Goal: Task Accomplishment & Management: Complete application form

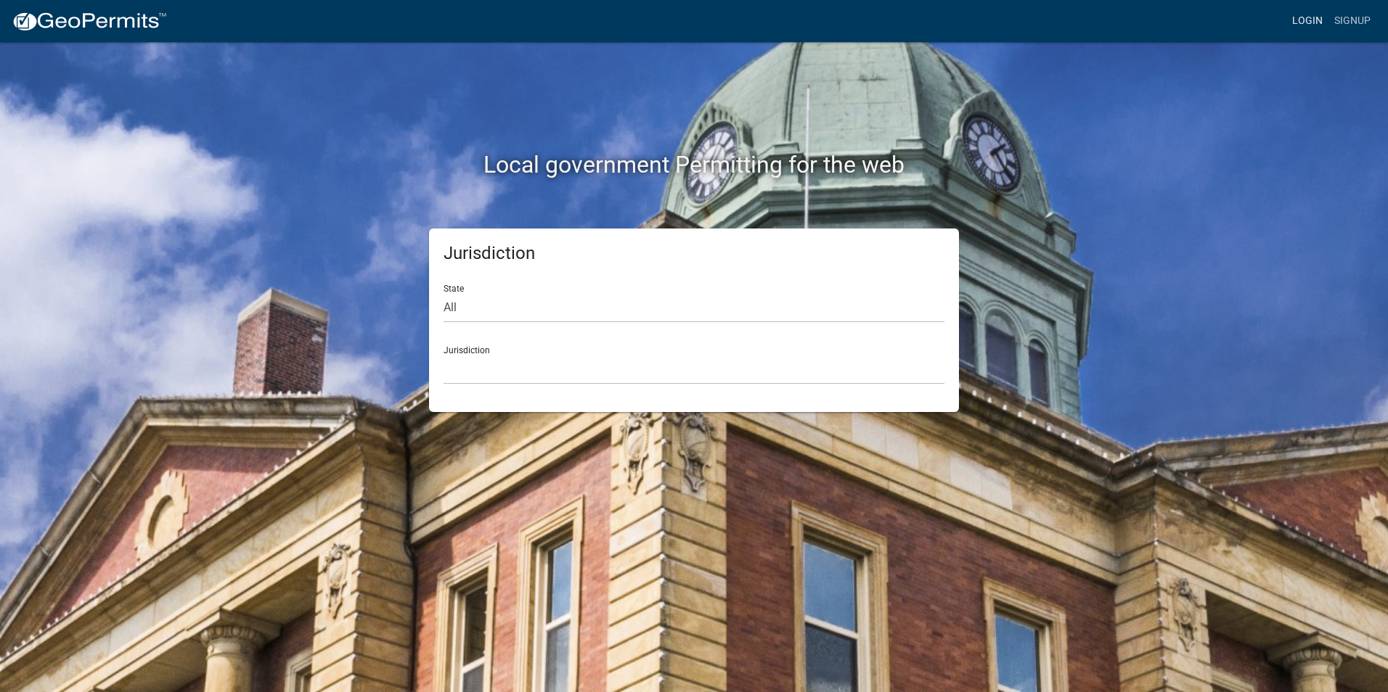
click at [1315, 17] on link "Login" at bounding box center [1307, 21] width 42 height 28
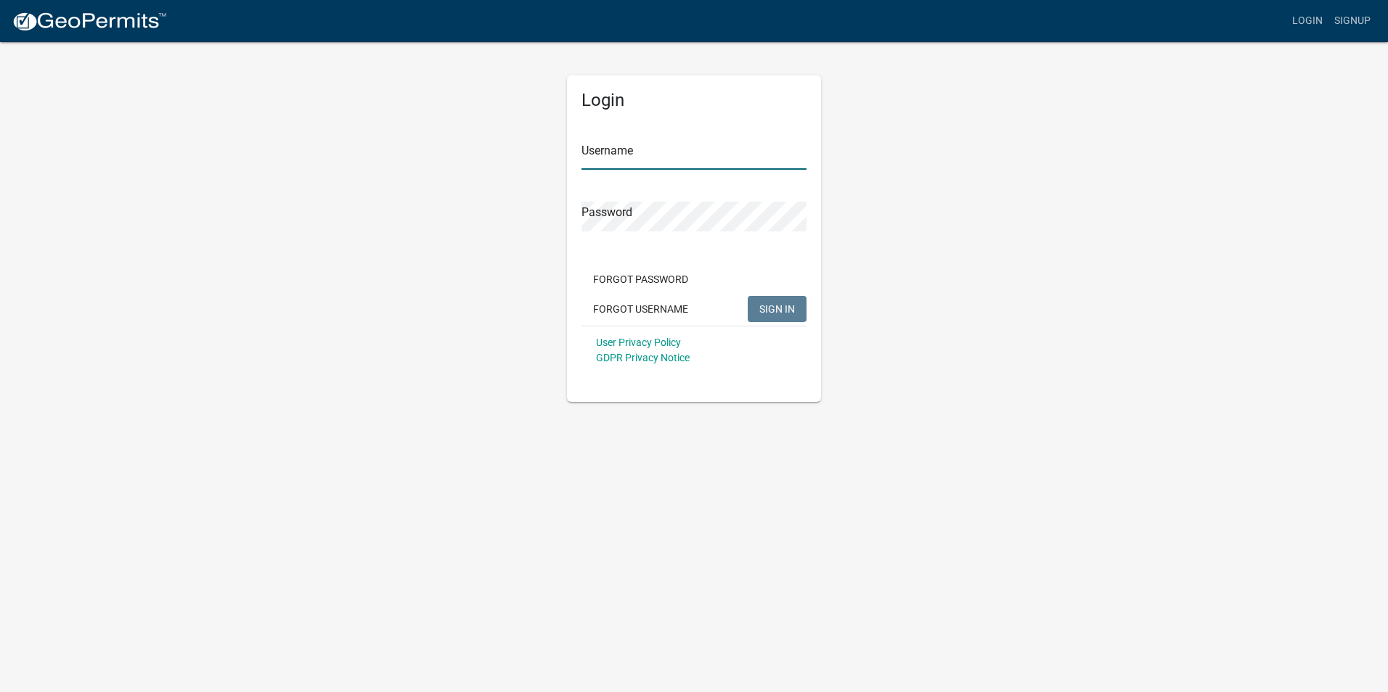
type input "[PERSON_NAME][EMAIL_ADDRESS][PERSON_NAME][DOMAIN_NAME]"
click at [772, 308] on span "SIGN IN" at bounding box center [777, 309] width 36 height 12
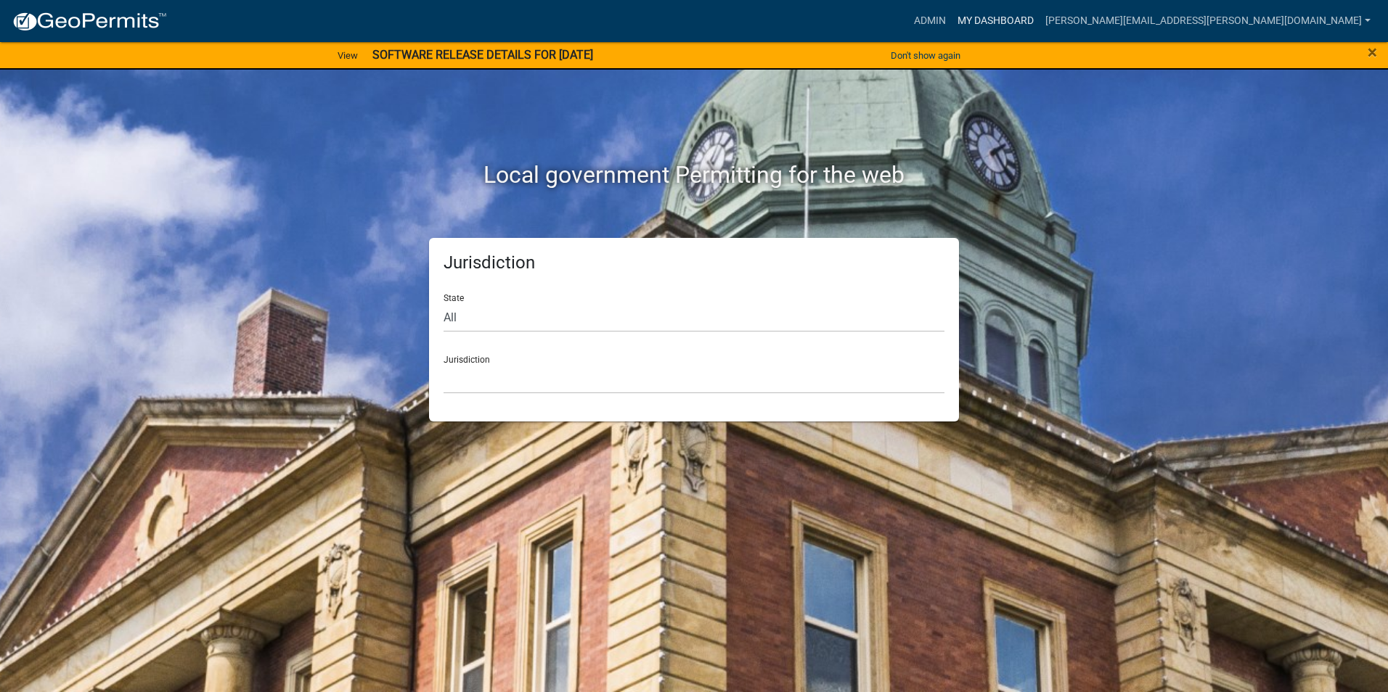
click at [1039, 23] on link "My Dashboard" at bounding box center [996, 21] width 88 height 28
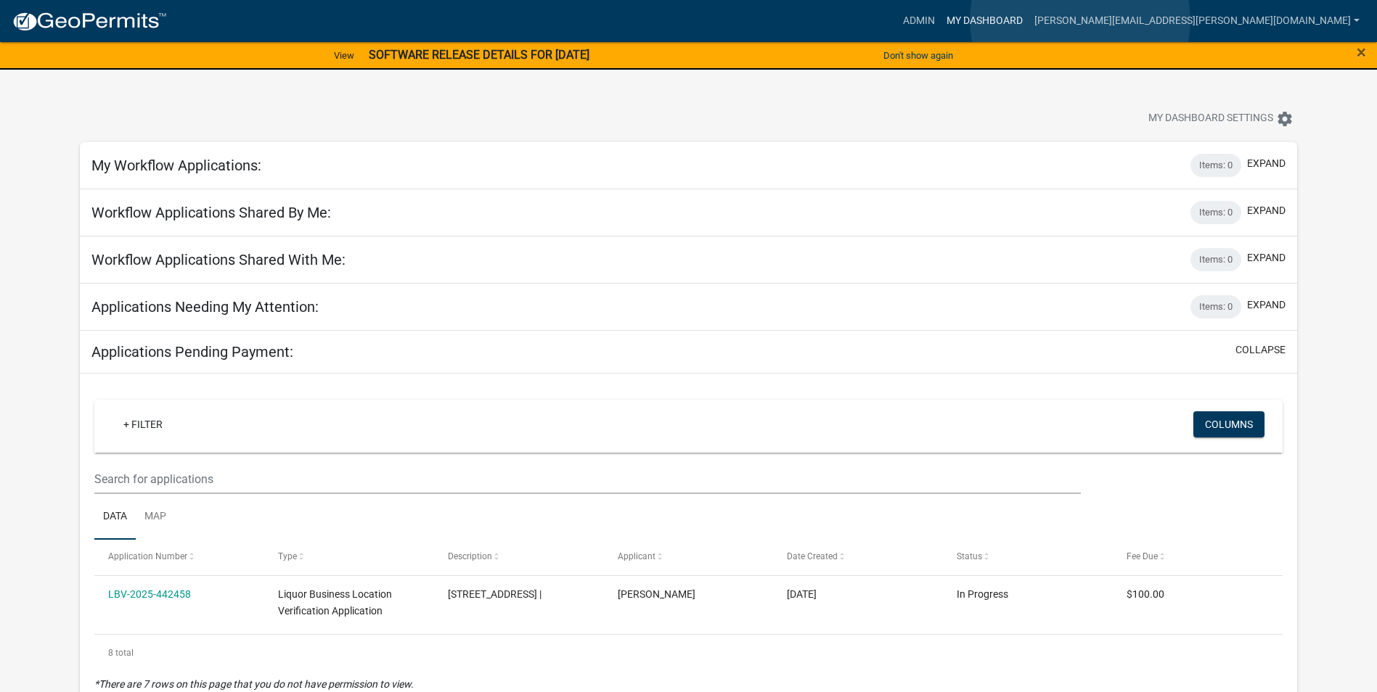
click at [1029, 20] on link "My Dashboard" at bounding box center [985, 21] width 88 height 28
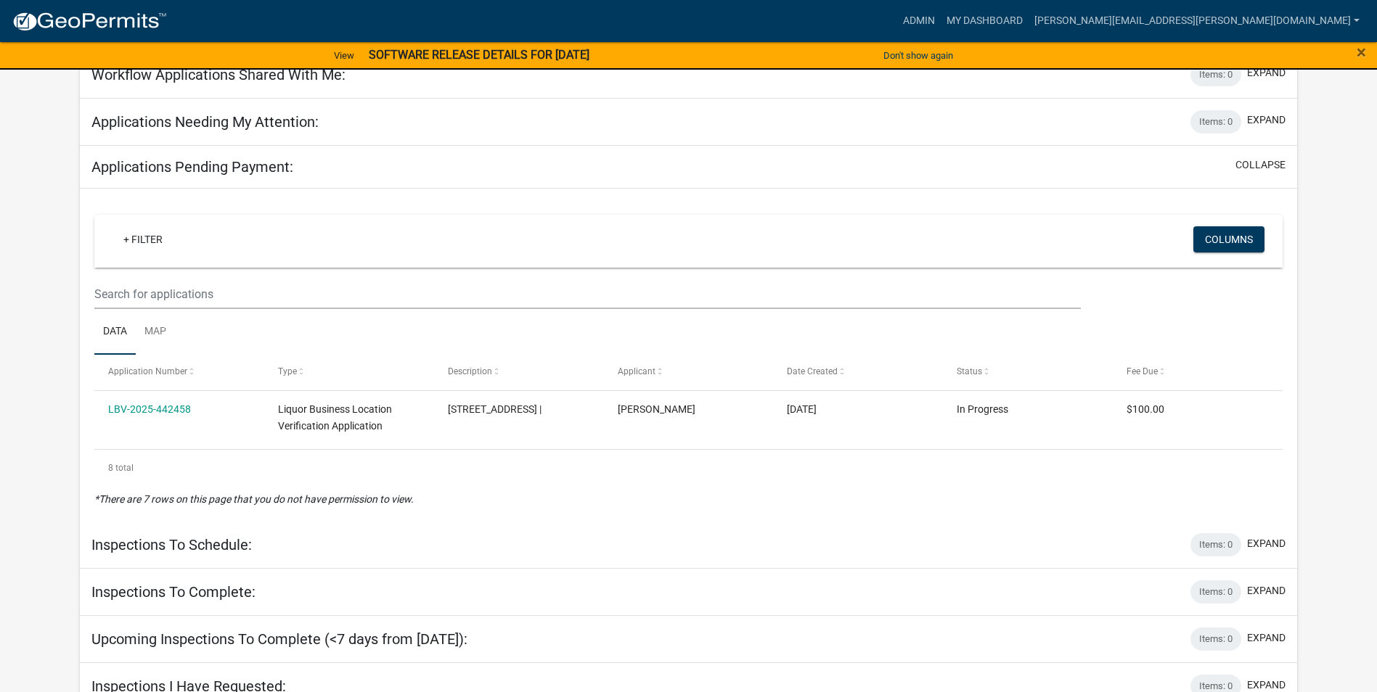
scroll to position [74, 0]
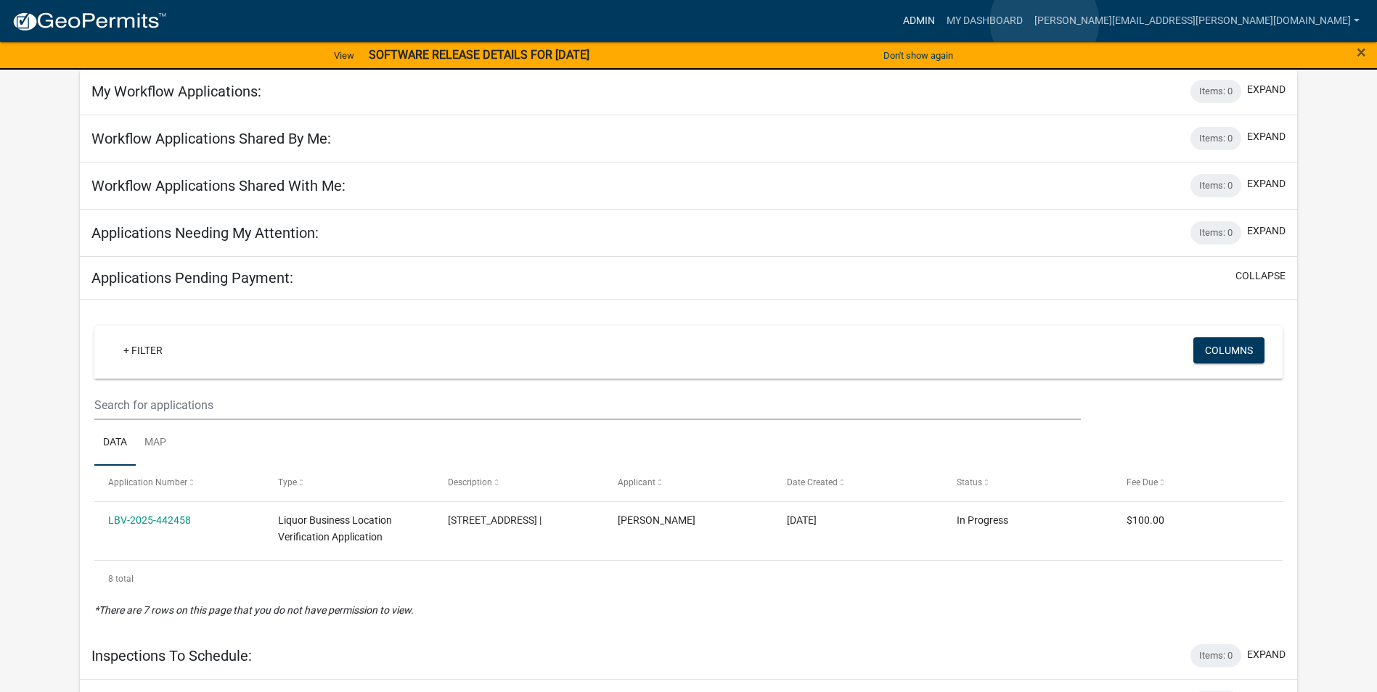
click at [941, 22] on link "Admin" at bounding box center [919, 21] width 44 height 28
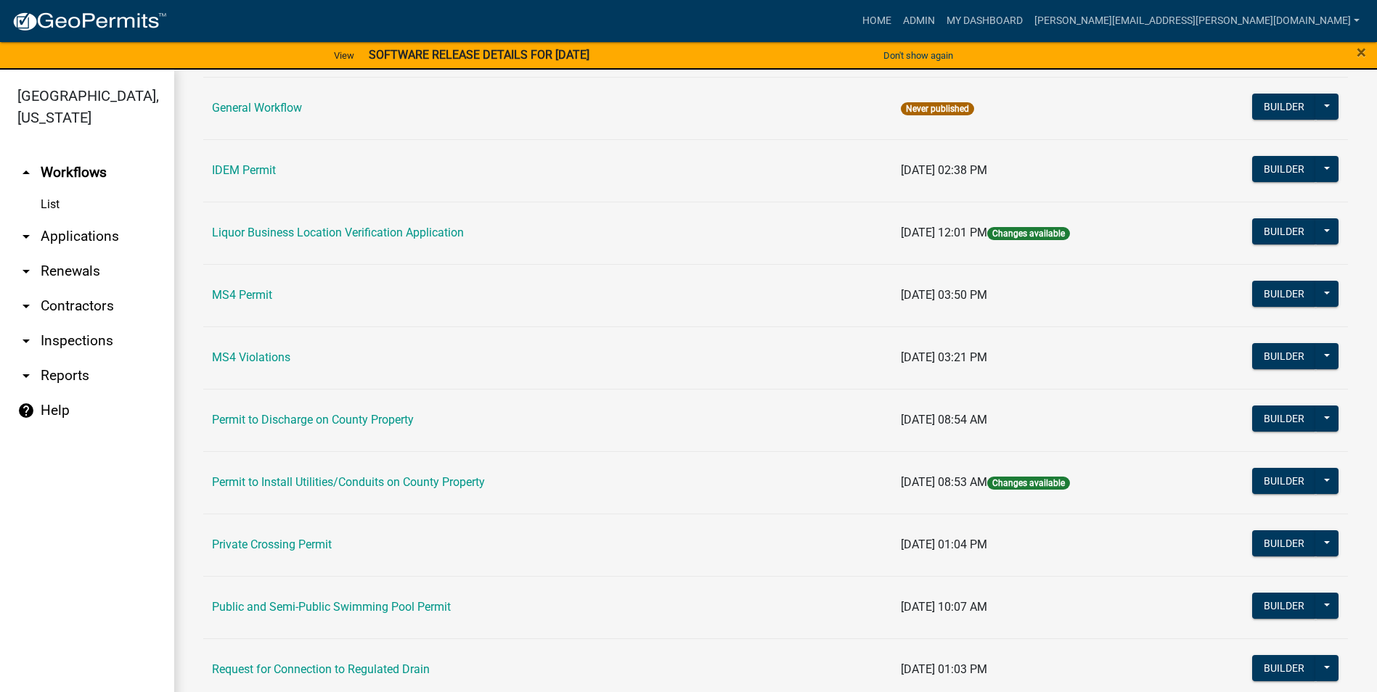
scroll to position [1232, 0]
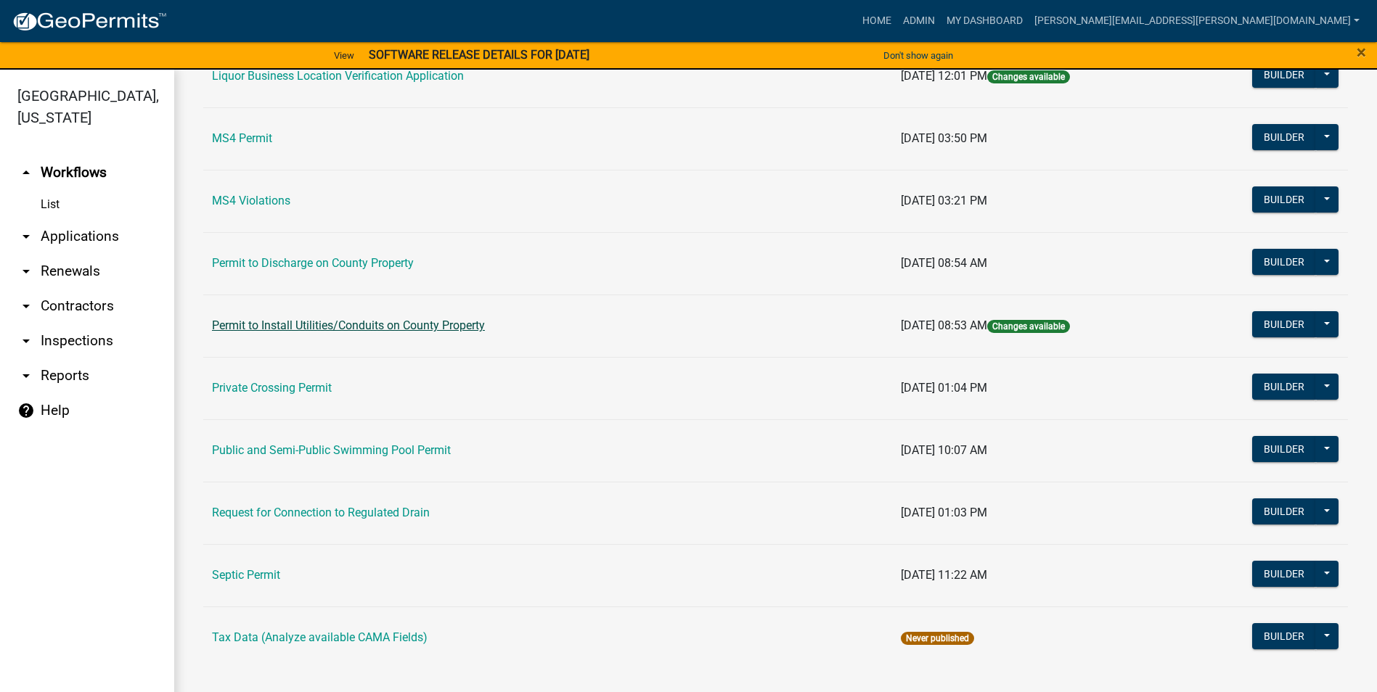
click at [474, 328] on link "Permit to Install Utilities/Conduits on County Property" at bounding box center [348, 326] width 273 height 14
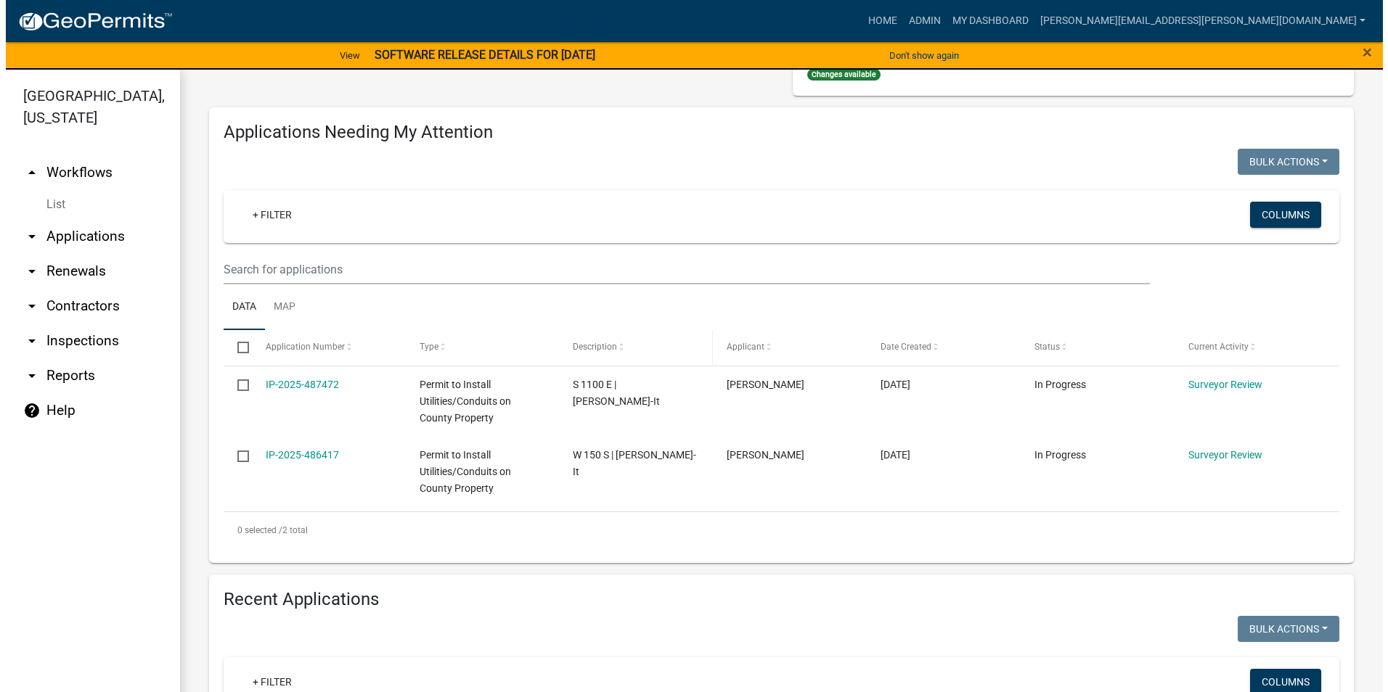
scroll to position [218, 0]
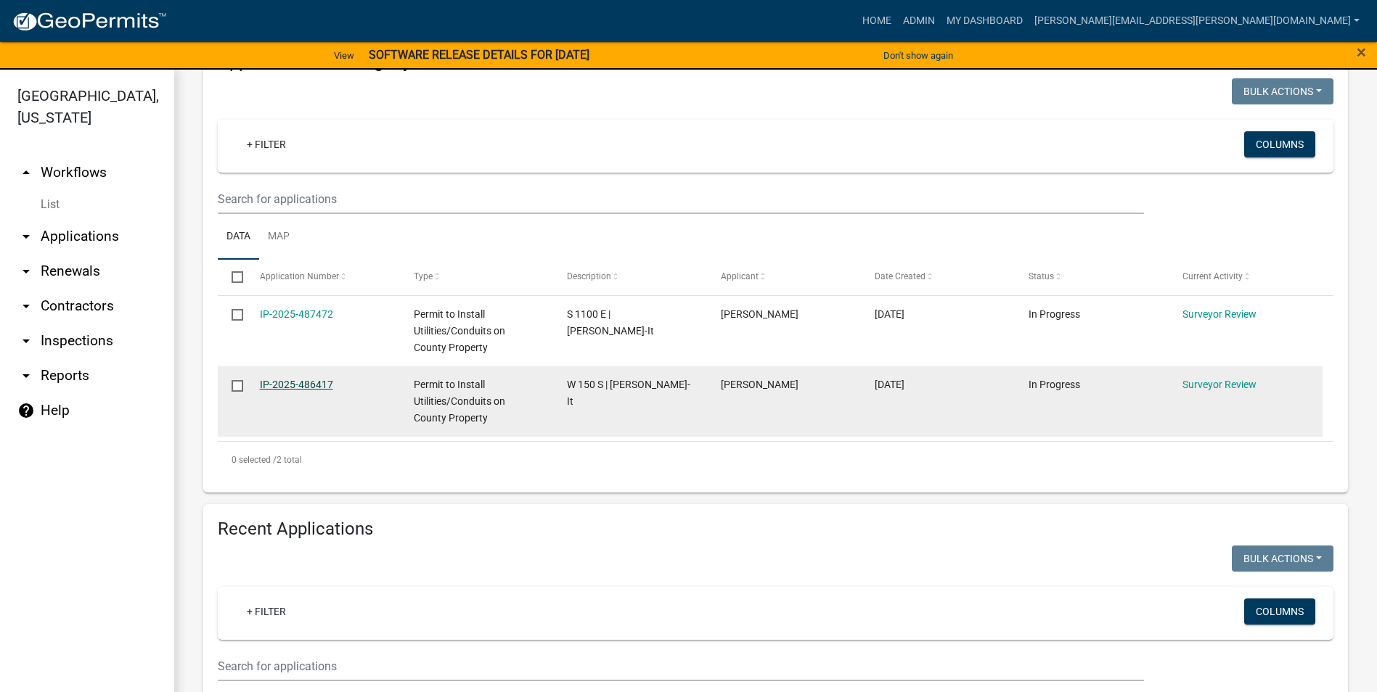
click at [308, 385] on link "IP-2025-486417" at bounding box center [296, 385] width 73 height 12
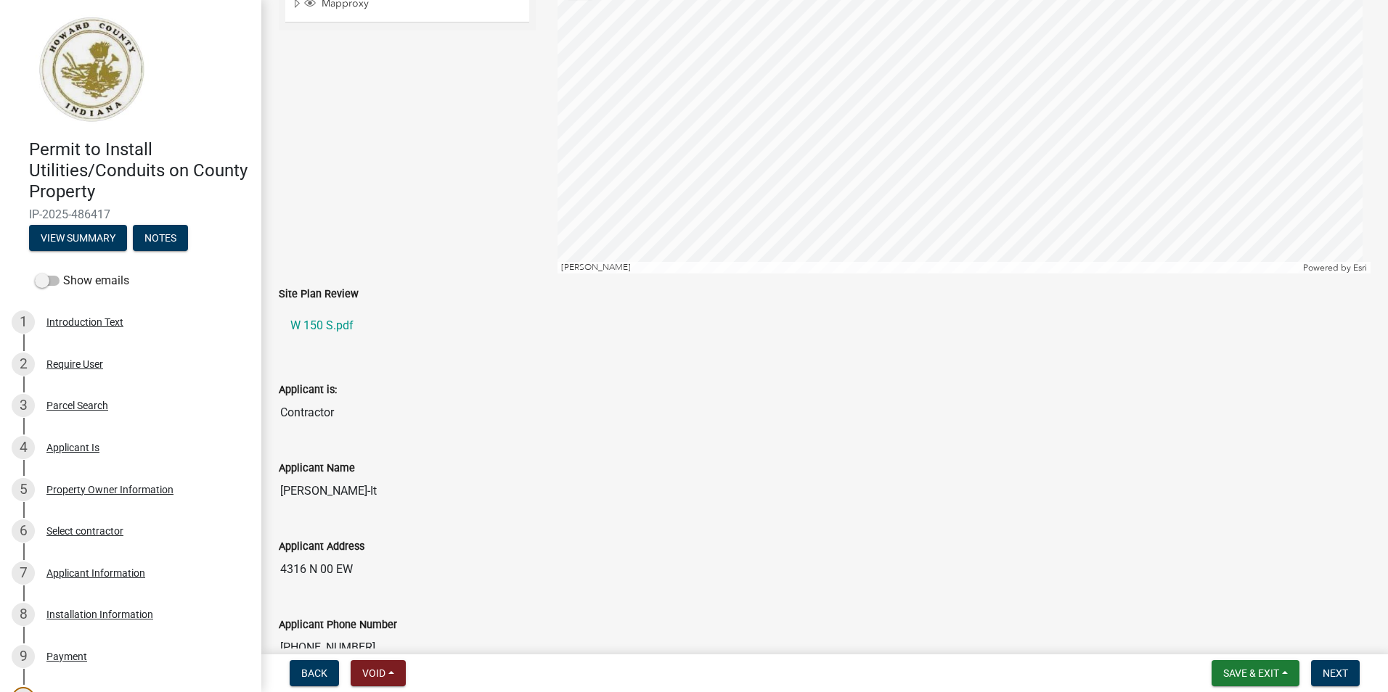
scroll to position [363, 0]
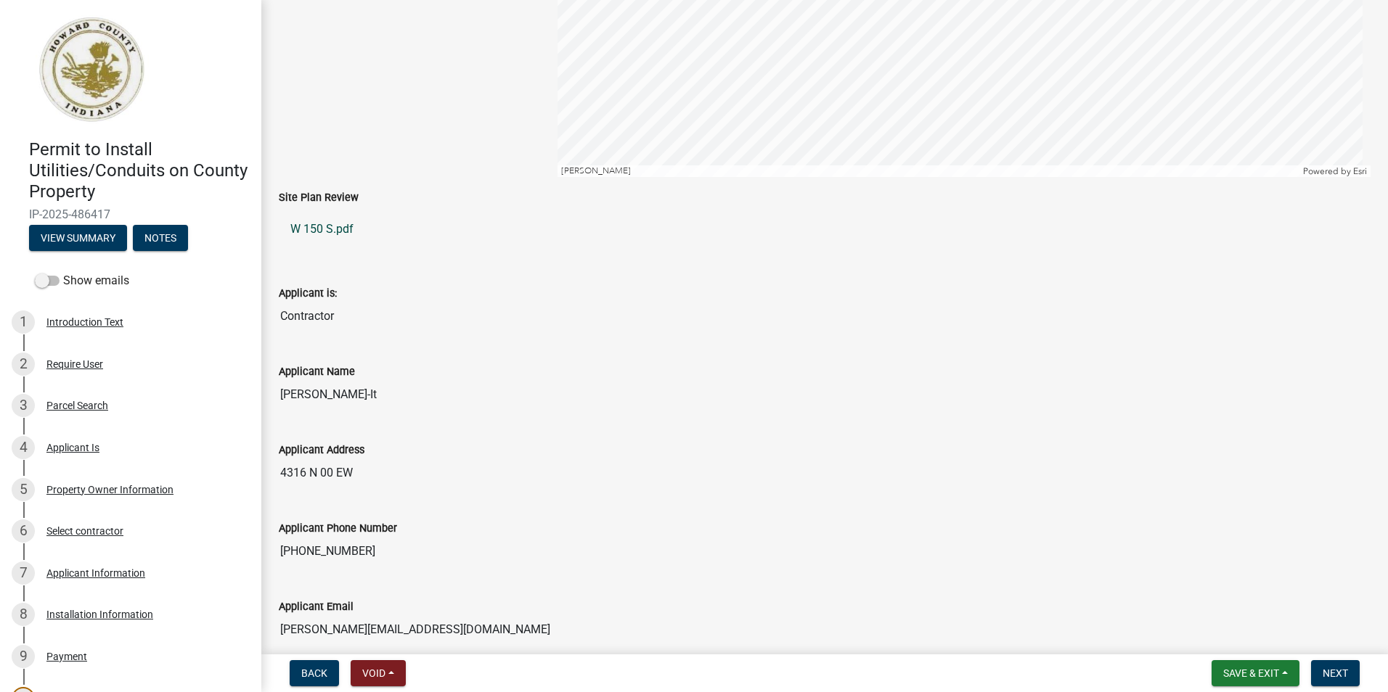
click at [343, 232] on link "W 150 S.pdf" at bounding box center [825, 229] width 1092 height 35
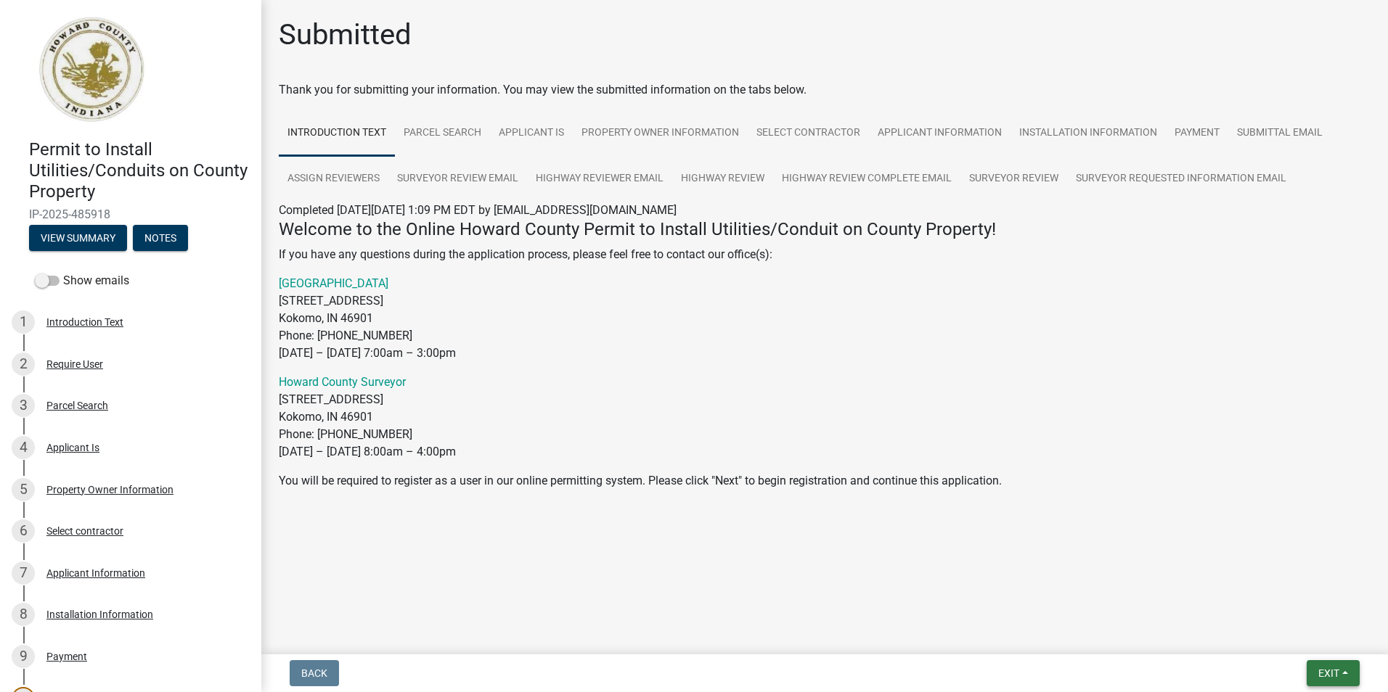
click at [1322, 677] on span "Exit" at bounding box center [1328, 674] width 21 height 12
click at [1298, 637] on button "Save & Exit" at bounding box center [1301, 635] width 116 height 35
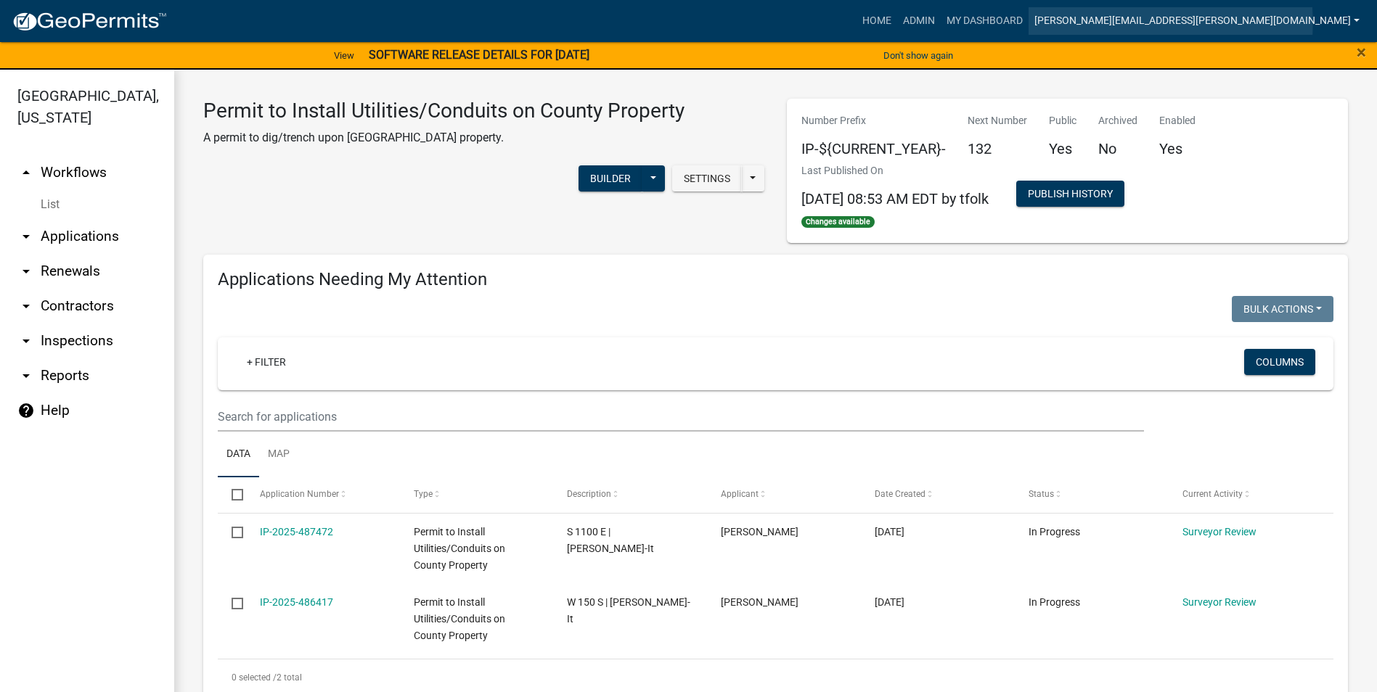
click at [1164, 23] on link "[PERSON_NAME][EMAIL_ADDRESS][PERSON_NAME][DOMAIN_NAME]" at bounding box center [1197, 21] width 337 height 28
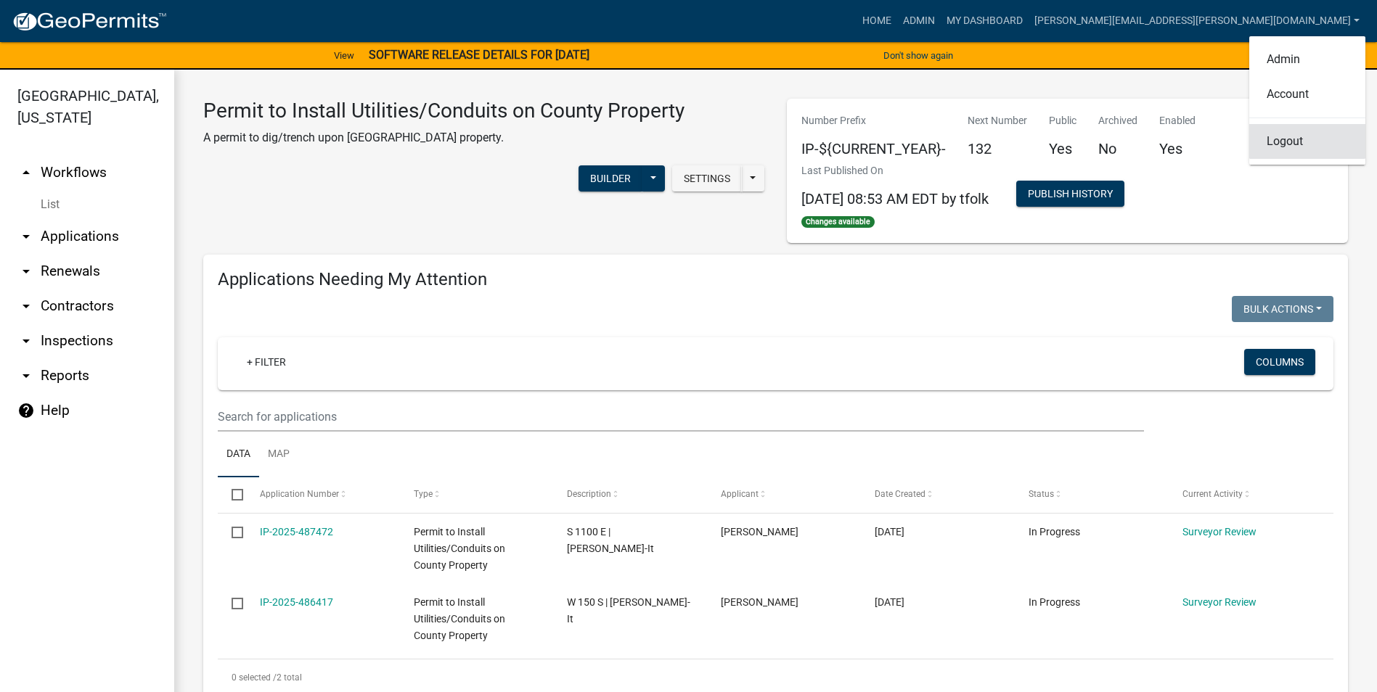
click at [1289, 139] on link "Logout" at bounding box center [1307, 141] width 116 height 35
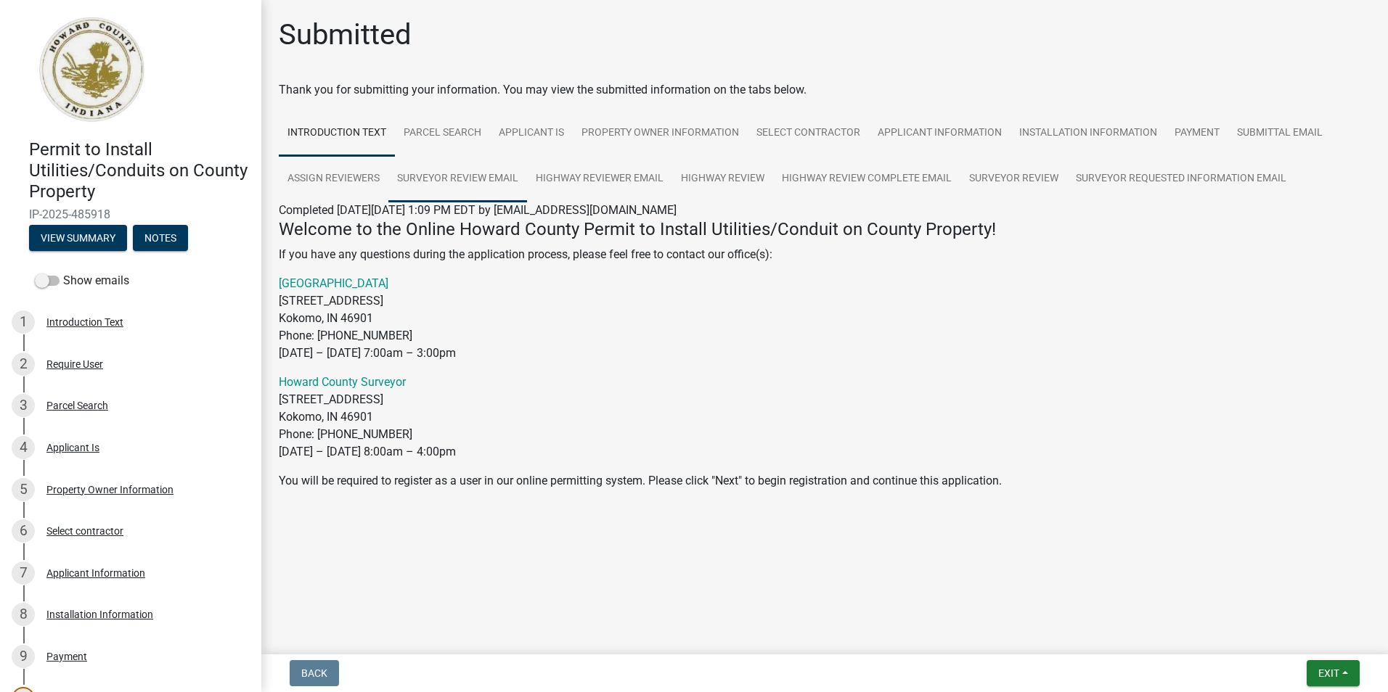
click at [482, 181] on link "Surveyor Review Email" at bounding box center [457, 179] width 139 height 46
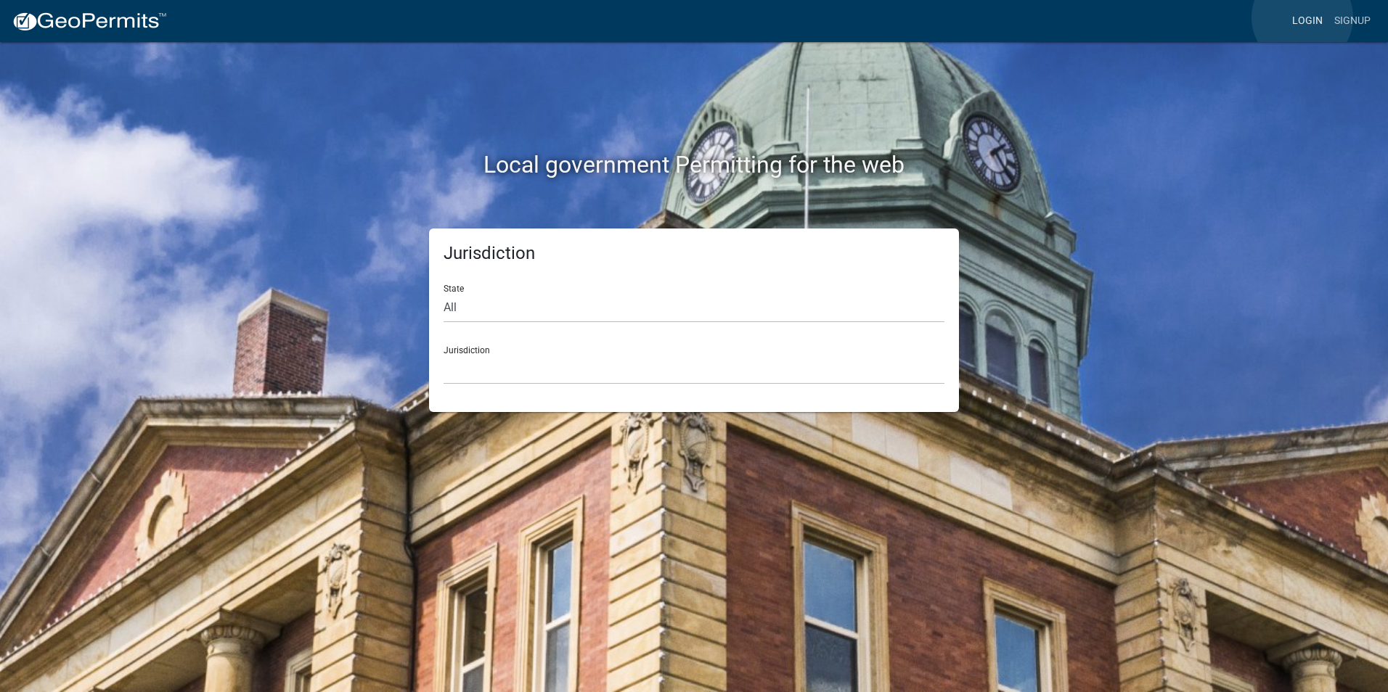
click at [1302, 17] on link "Login" at bounding box center [1307, 21] width 42 height 28
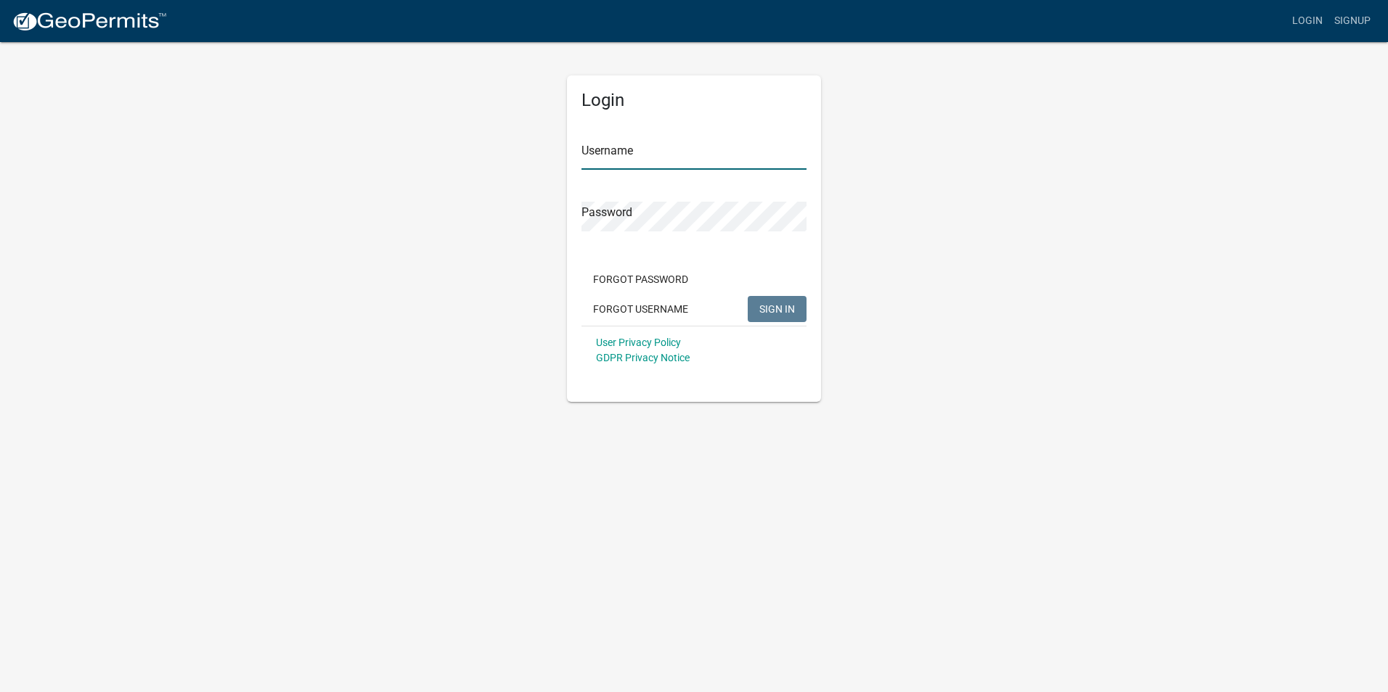
type input "[PERSON_NAME][EMAIL_ADDRESS][PERSON_NAME][DOMAIN_NAME]"
click at [772, 311] on span "SIGN IN" at bounding box center [777, 309] width 36 height 12
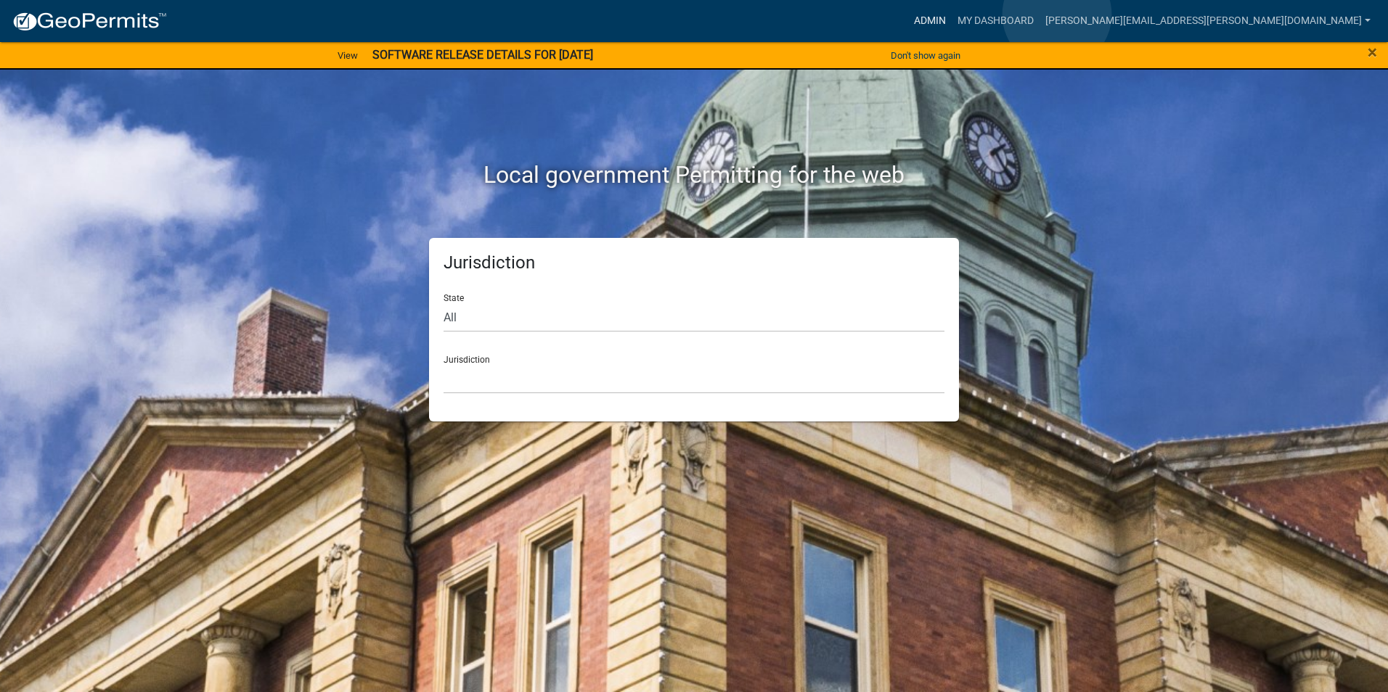
click at [952, 15] on link "Admin" at bounding box center [930, 21] width 44 height 28
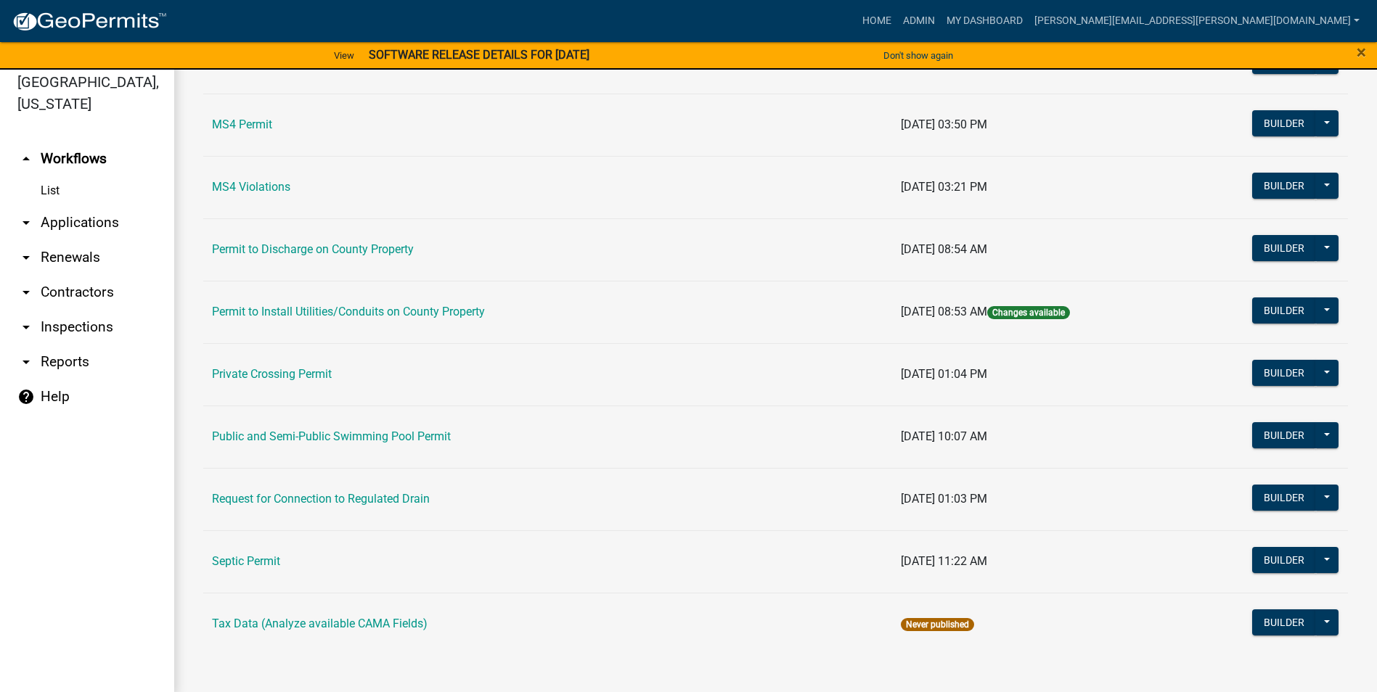
scroll to position [17, 0]
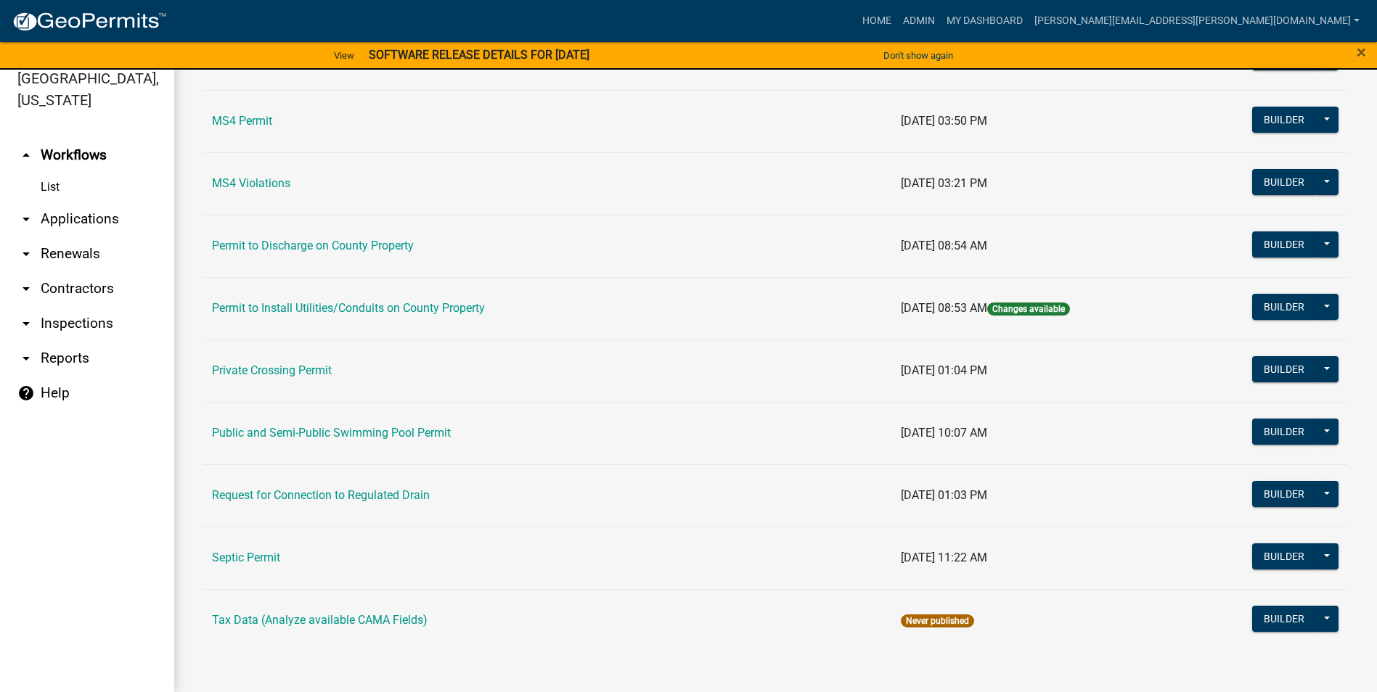
click at [470, 309] on link "Permit to Install Utilities/Conduits on County Property" at bounding box center [348, 308] width 273 height 14
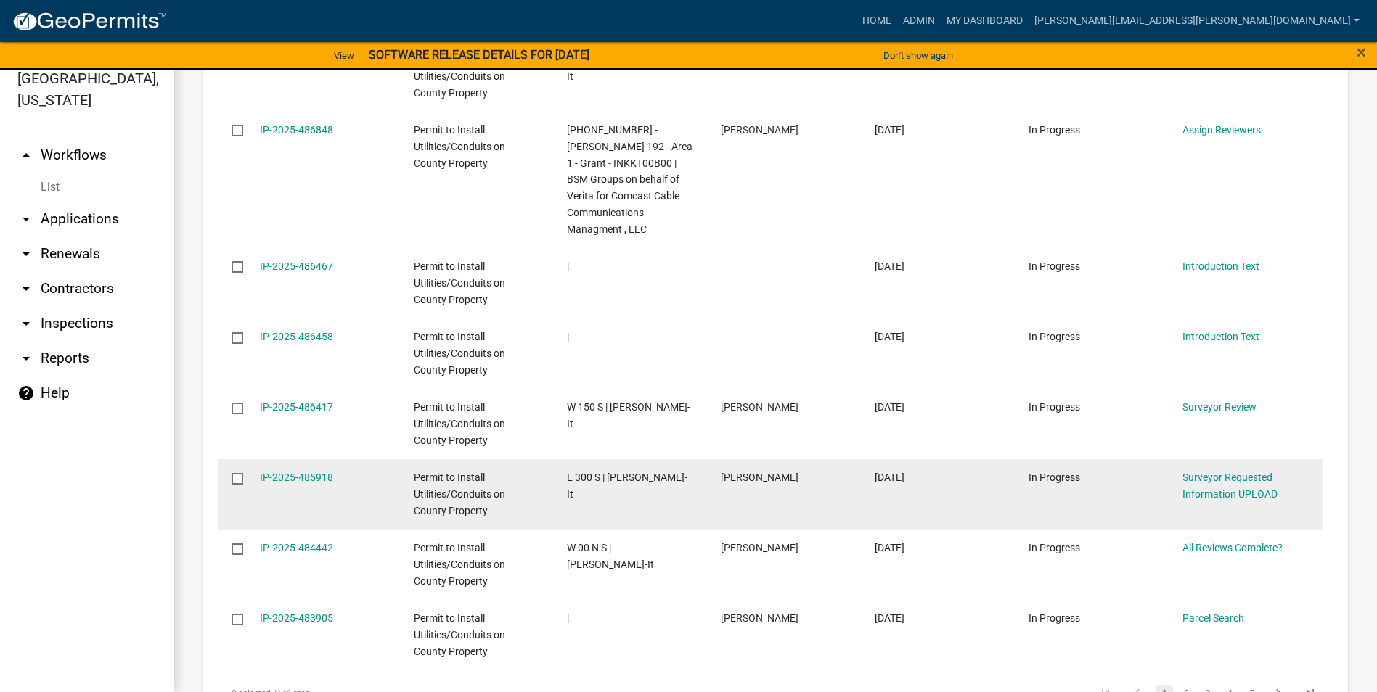
scroll to position [1089, 0]
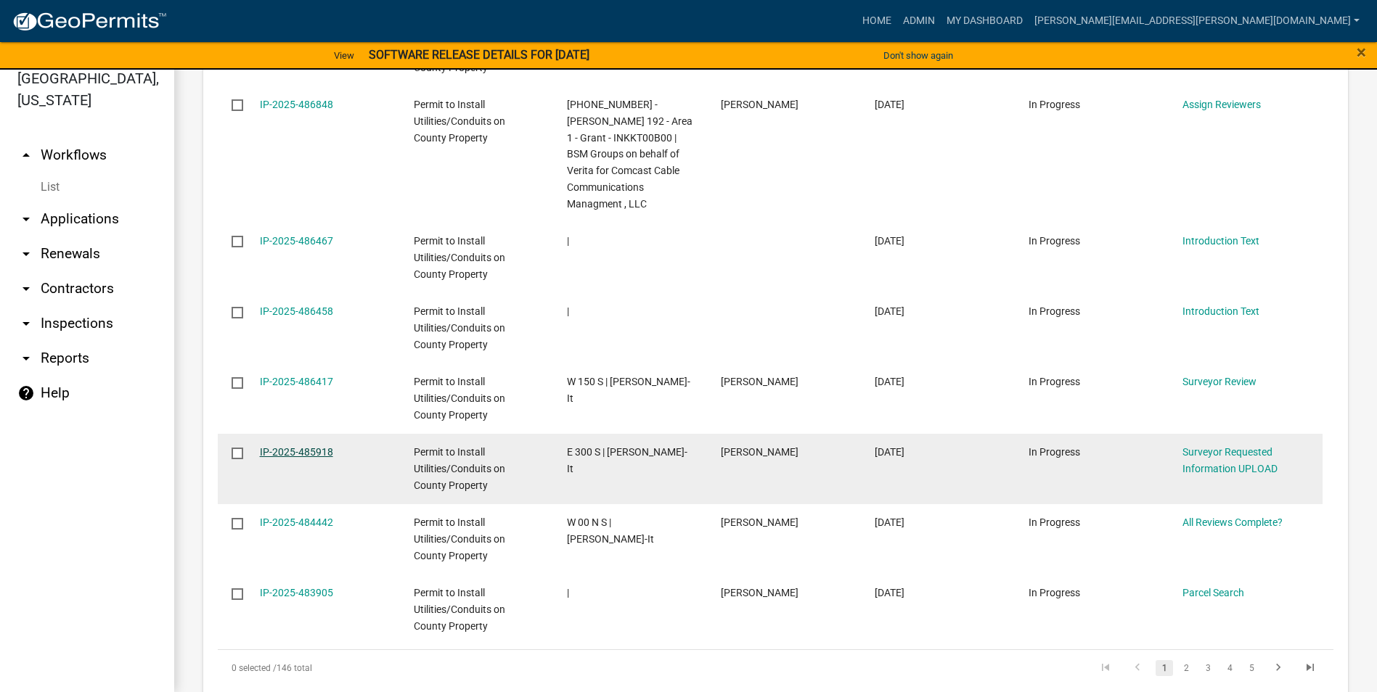
click at [317, 454] on link "IP-2025-485918" at bounding box center [296, 452] width 73 height 12
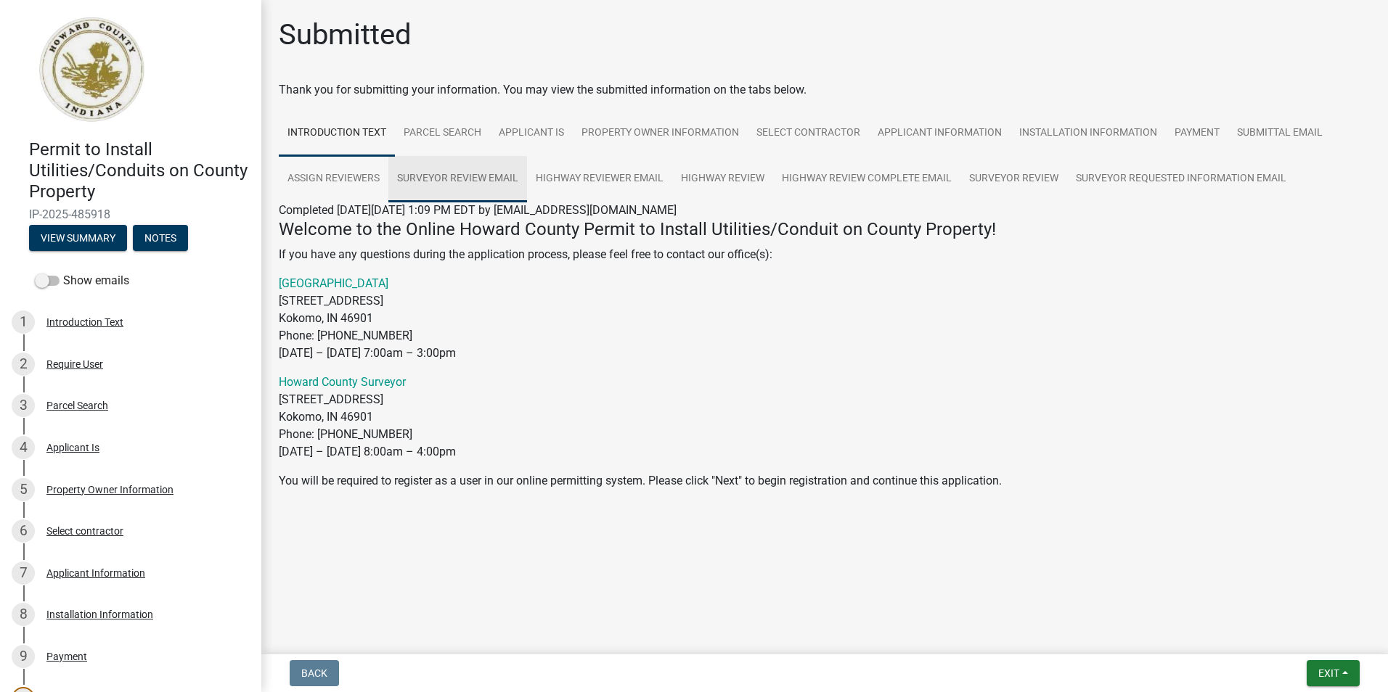
click at [458, 179] on link "Surveyor Review Email" at bounding box center [457, 179] width 139 height 46
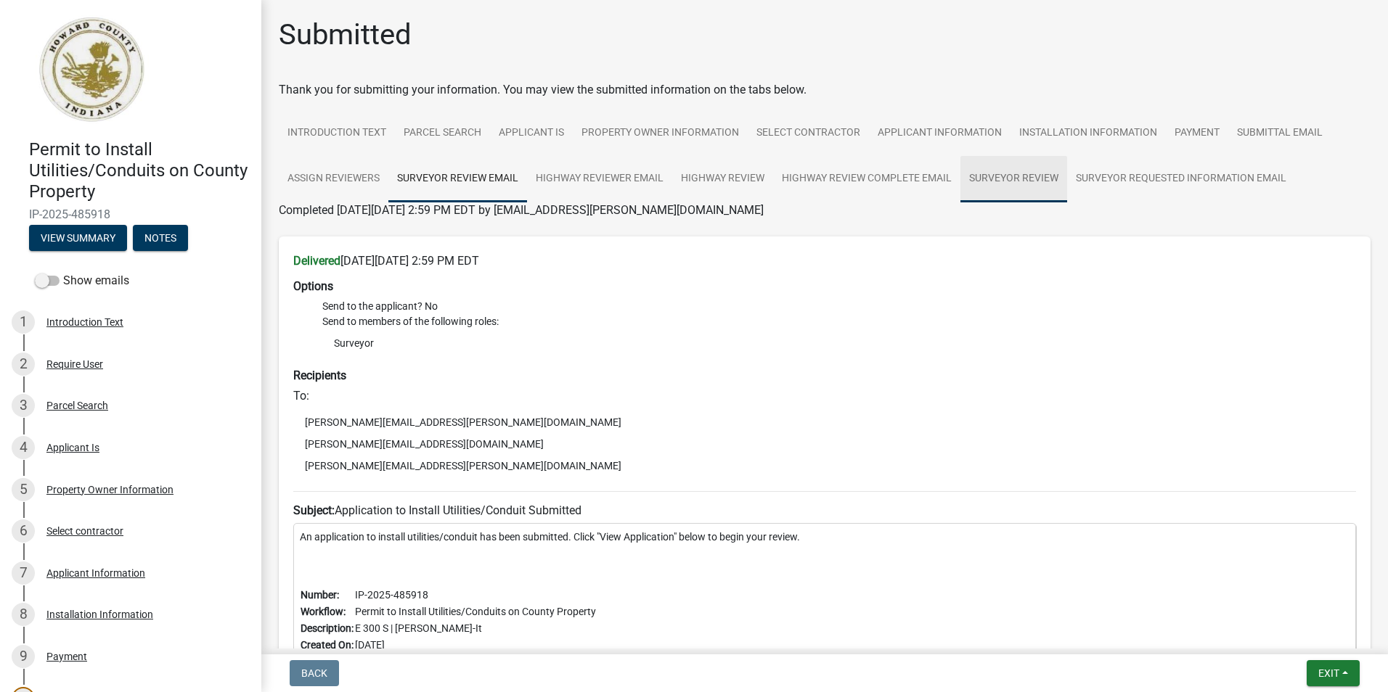
click at [1025, 176] on link "Surveyor Review" at bounding box center [1013, 179] width 107 height 46
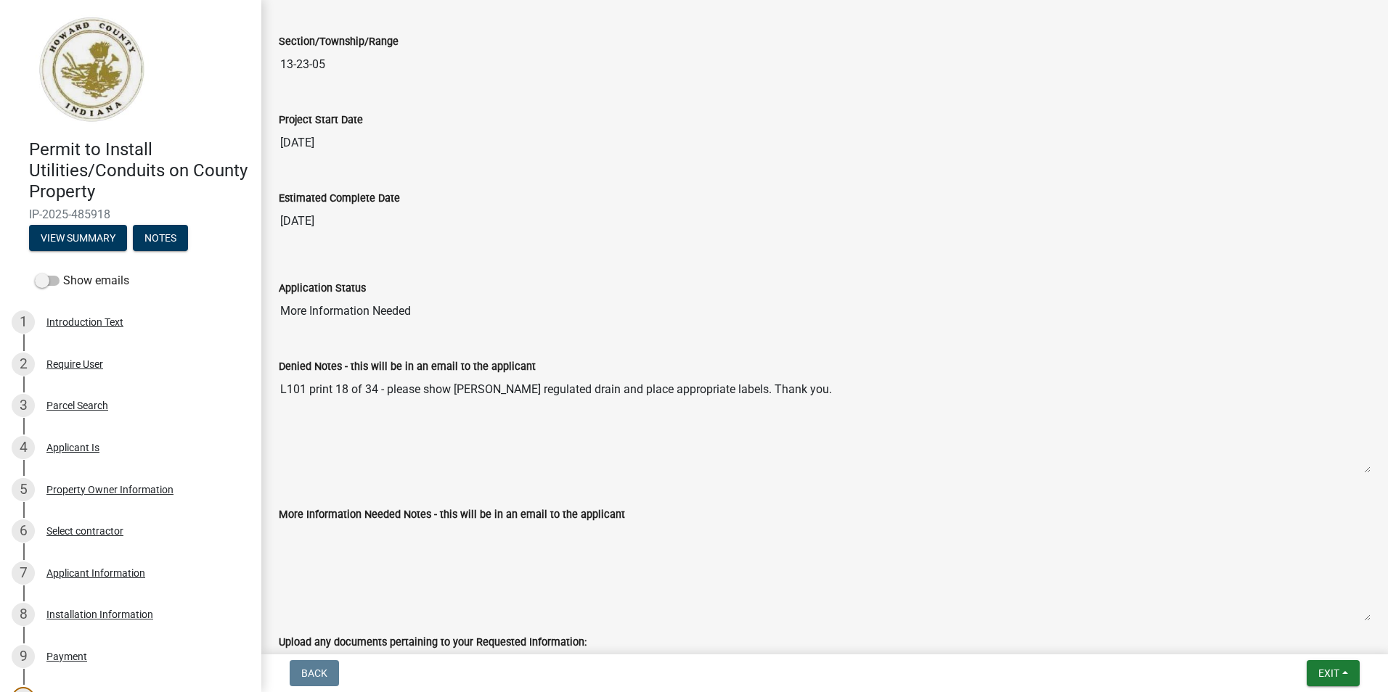
scroll to position [2434, 0]
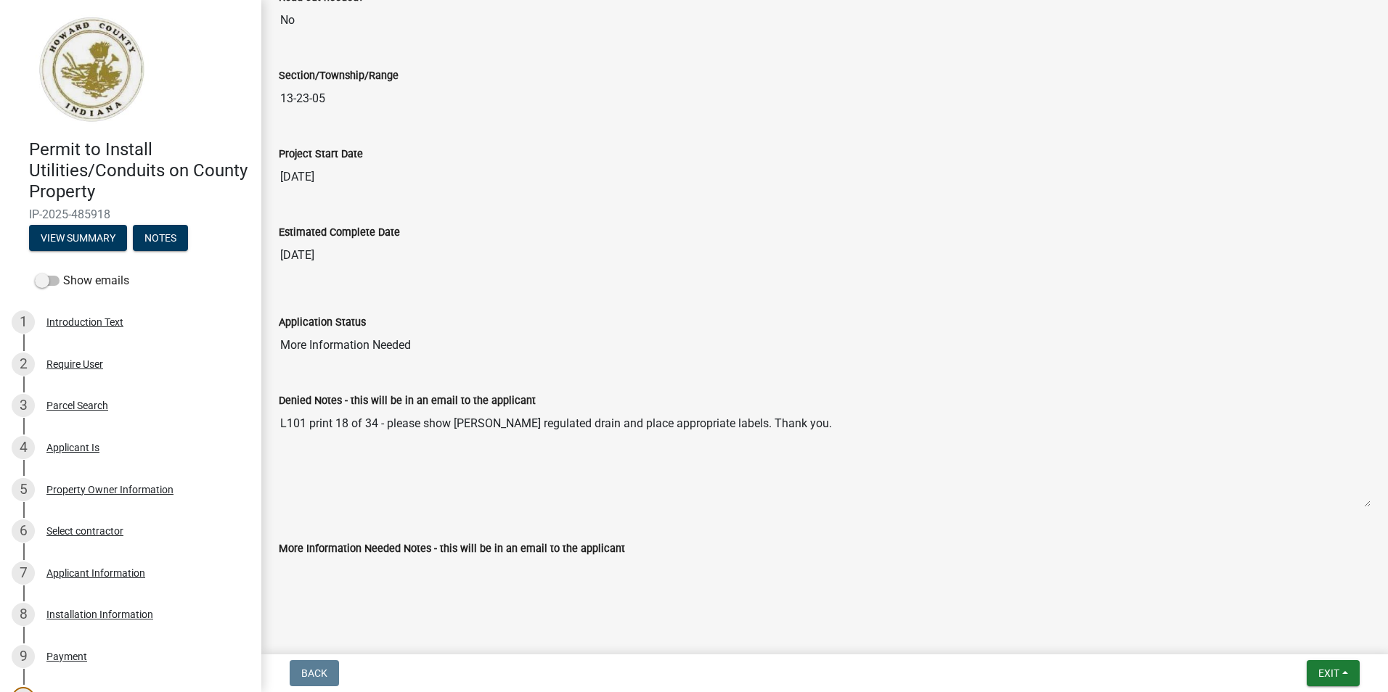
drag, startPoint x: 279, startPoint y: 425, endPoint x: 849, endPoint y: 405, distance: 569.4
click at [849, 405] on div "Denied Notes - this will be in an email to the applicant L101 print 18 of 34 - …" at bounding box center [825, 440] width 1092 height 136
click at [853, 309] on div "Application Status More Information Needed" at bounding box center [825, 326] width 1092 height 67
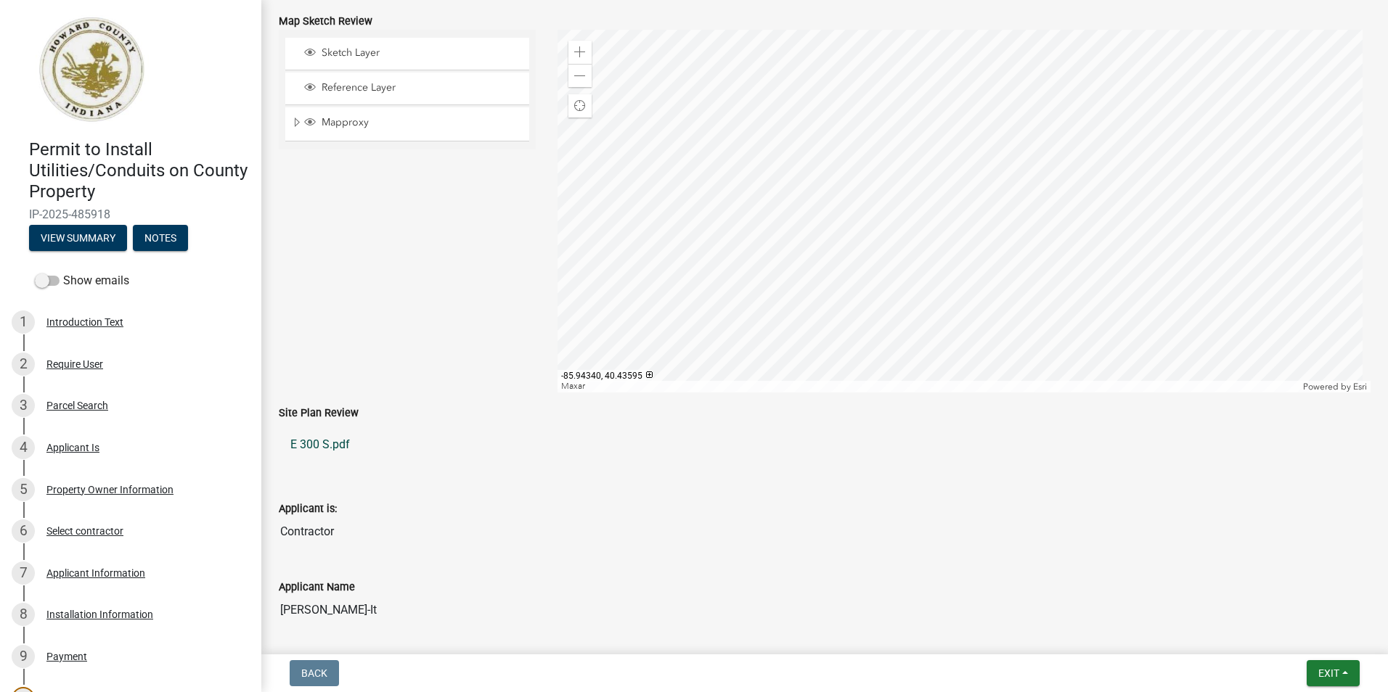
scroll to position [290, 0]
click at [338, 443] on link "E 300 S.pdf" at bounding box center [825, 439] width 1092 height 35
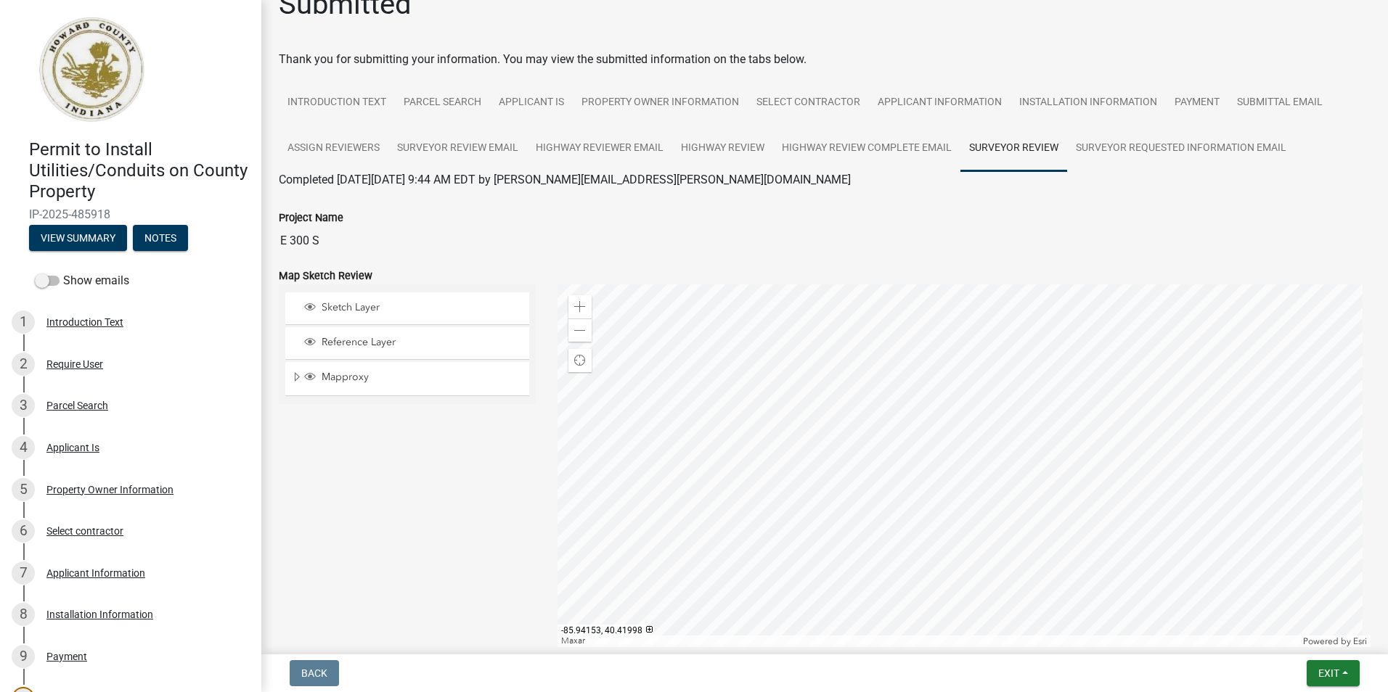
scroll to position [0, 0]
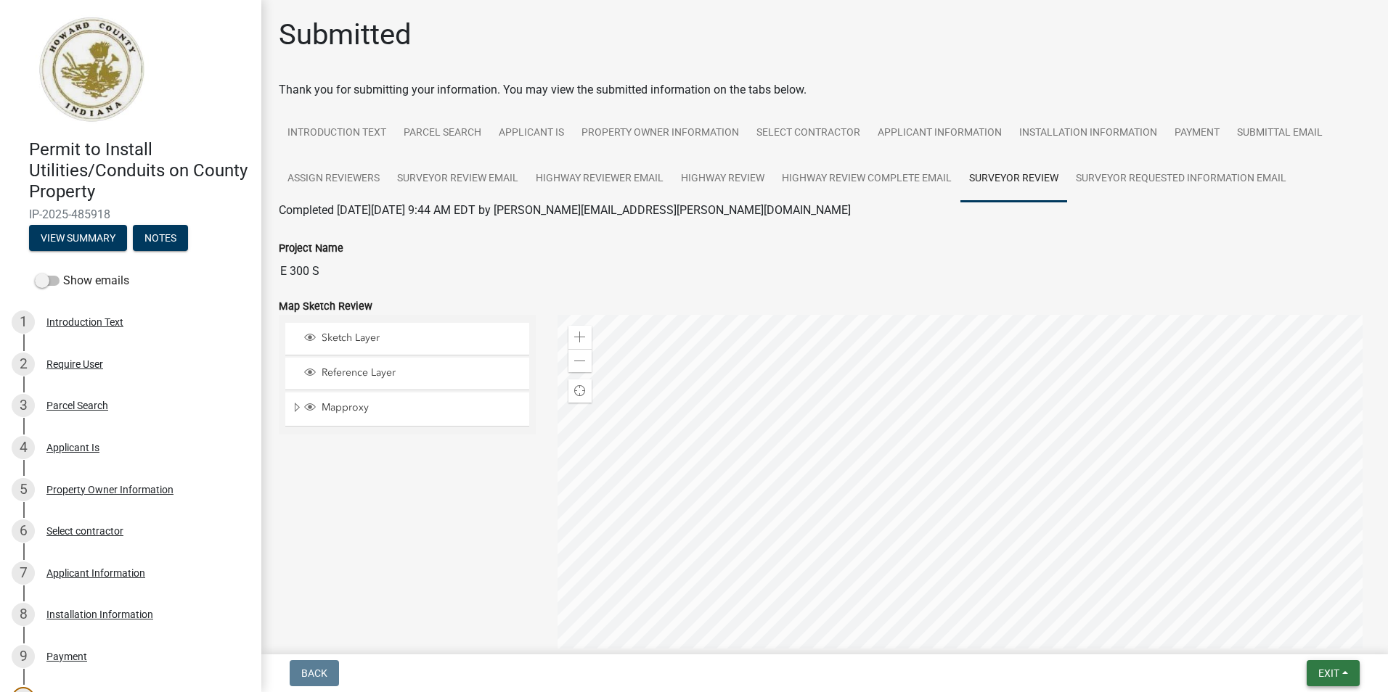
click at [1324, 669] on span "Exit" at bounding box center [1328, 674] width 21 height 12
click at [1280, 634] on button "Save & Exit" at bounding box center [1301, 635] width 116 height 35
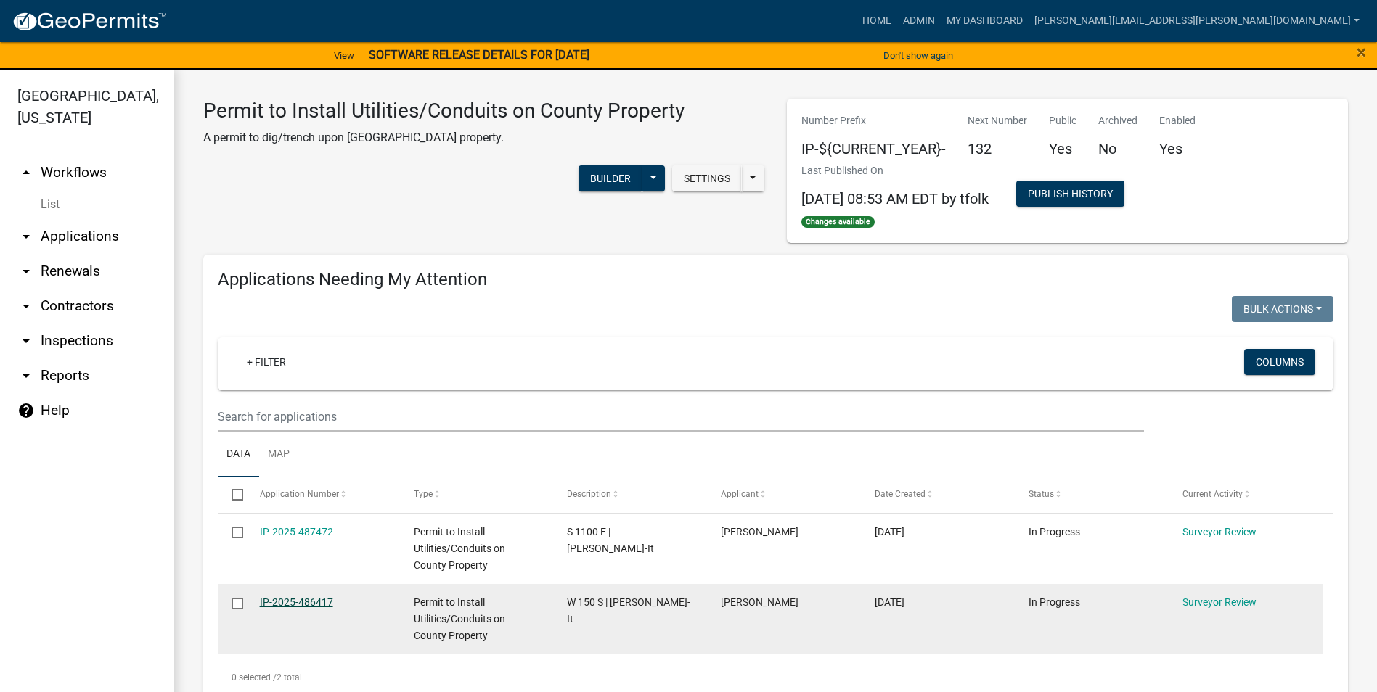
click at [327, 601] on link "IP-2025-486417" at bounding box center [296, 603] width 73 height 12
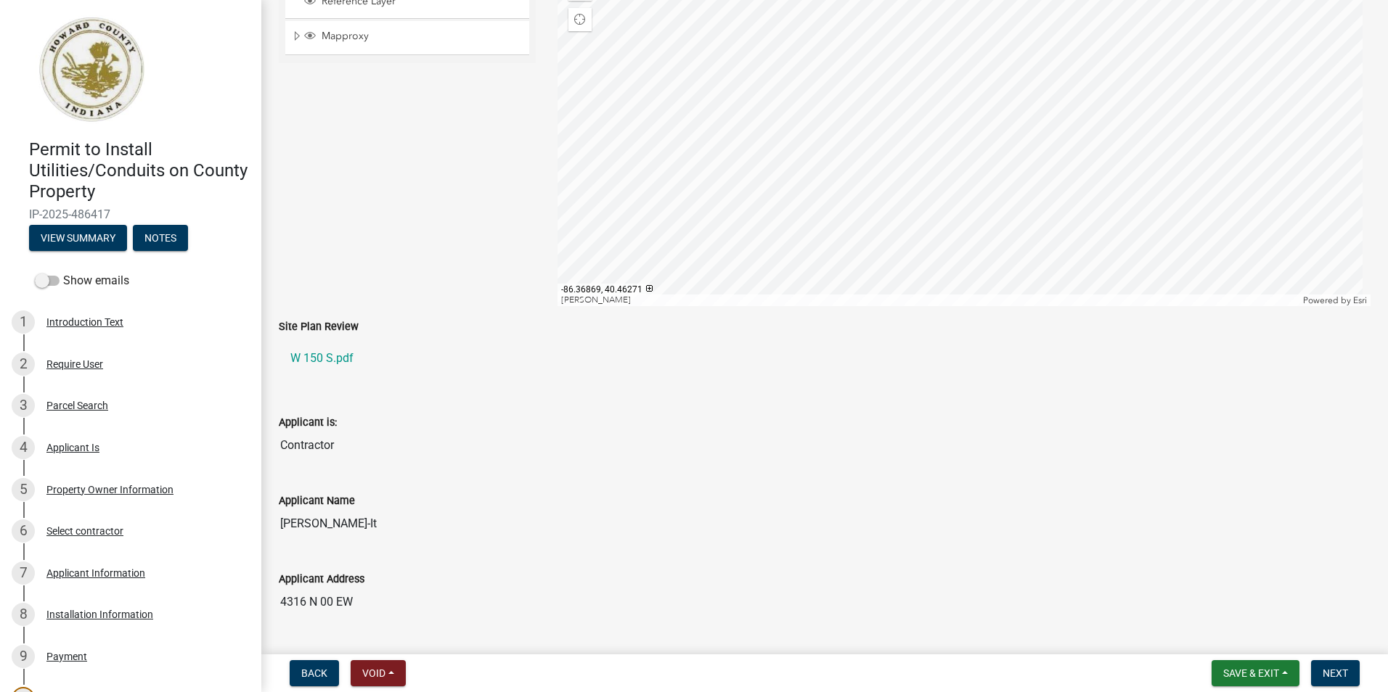
scroll to position [290, 0]
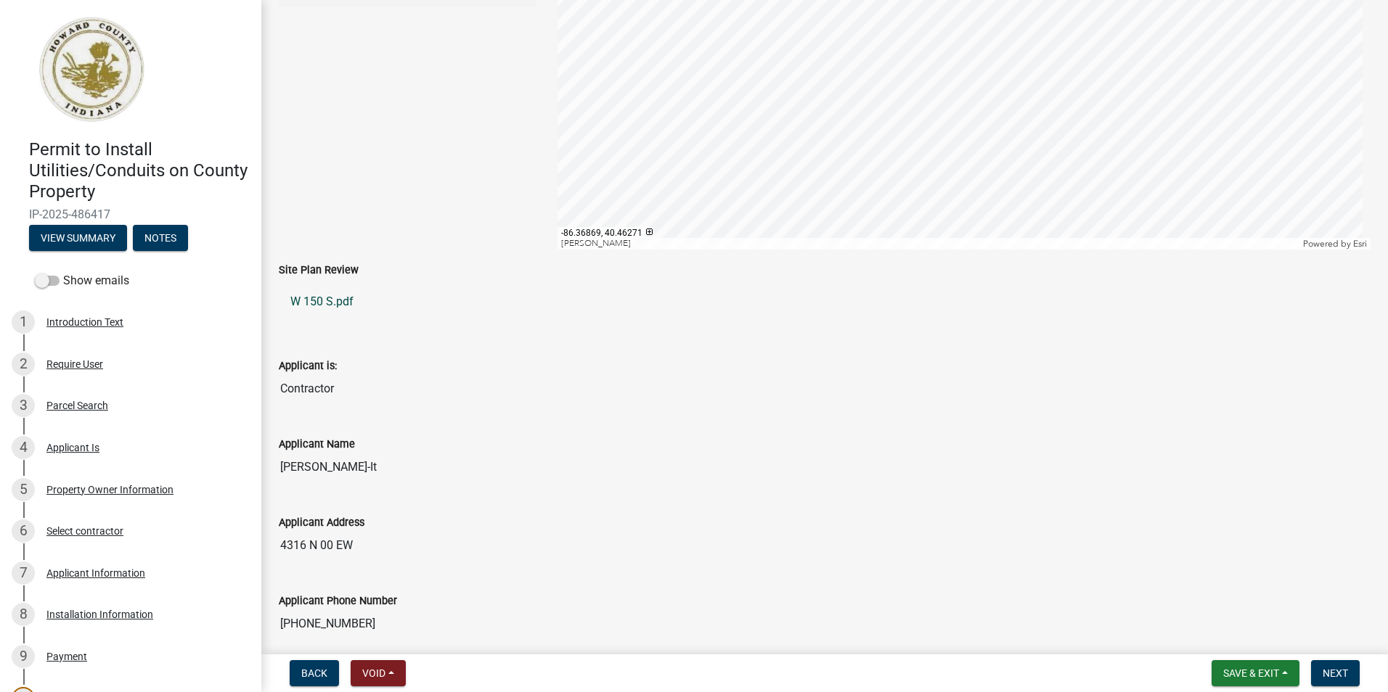
click at [330, 305] on link "W 150 S.pdf" at bounding box center [825, 302] width 1092 height 35
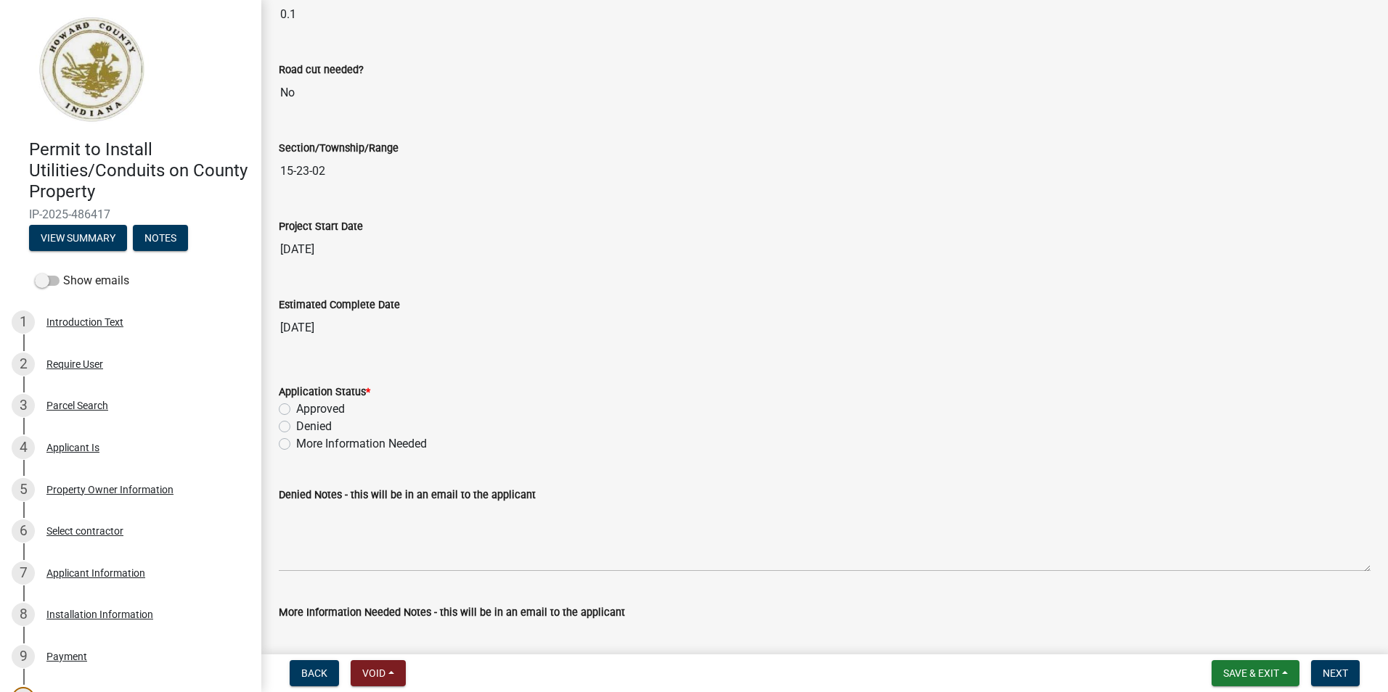
scroll to position [2250, 0]
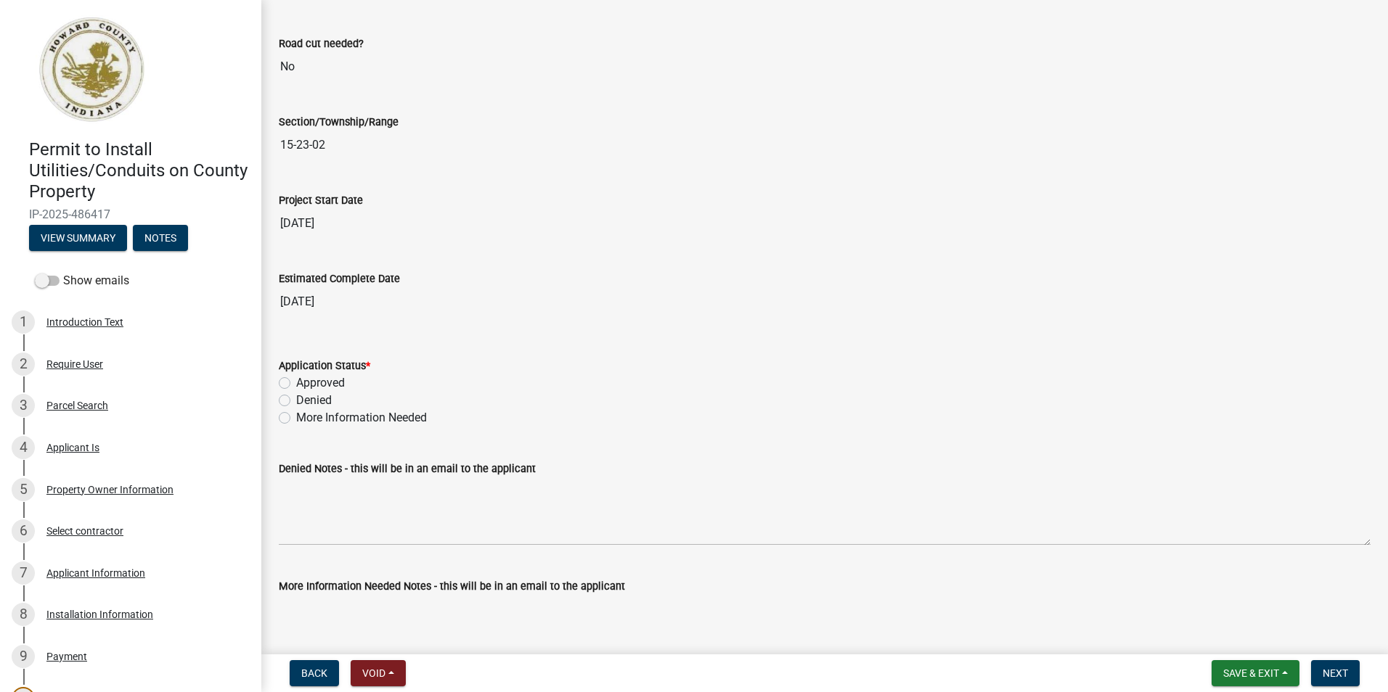
click at [296, 383] on label "Approved" at bounding box center [320, 383] width 49 height 17
click at [296, 383] on input "Approved" at bounding box center [300, 379] width 9 height 9
radio input "true"
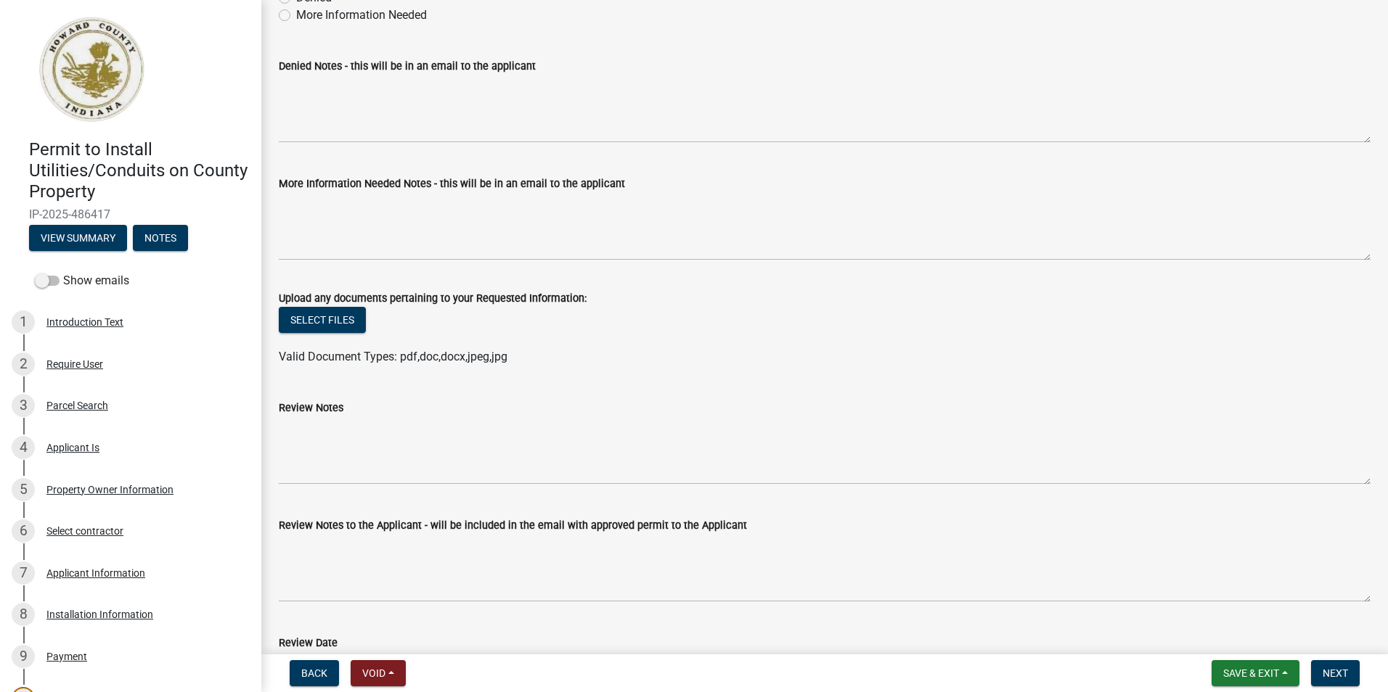
scroll to position [2753, 0]
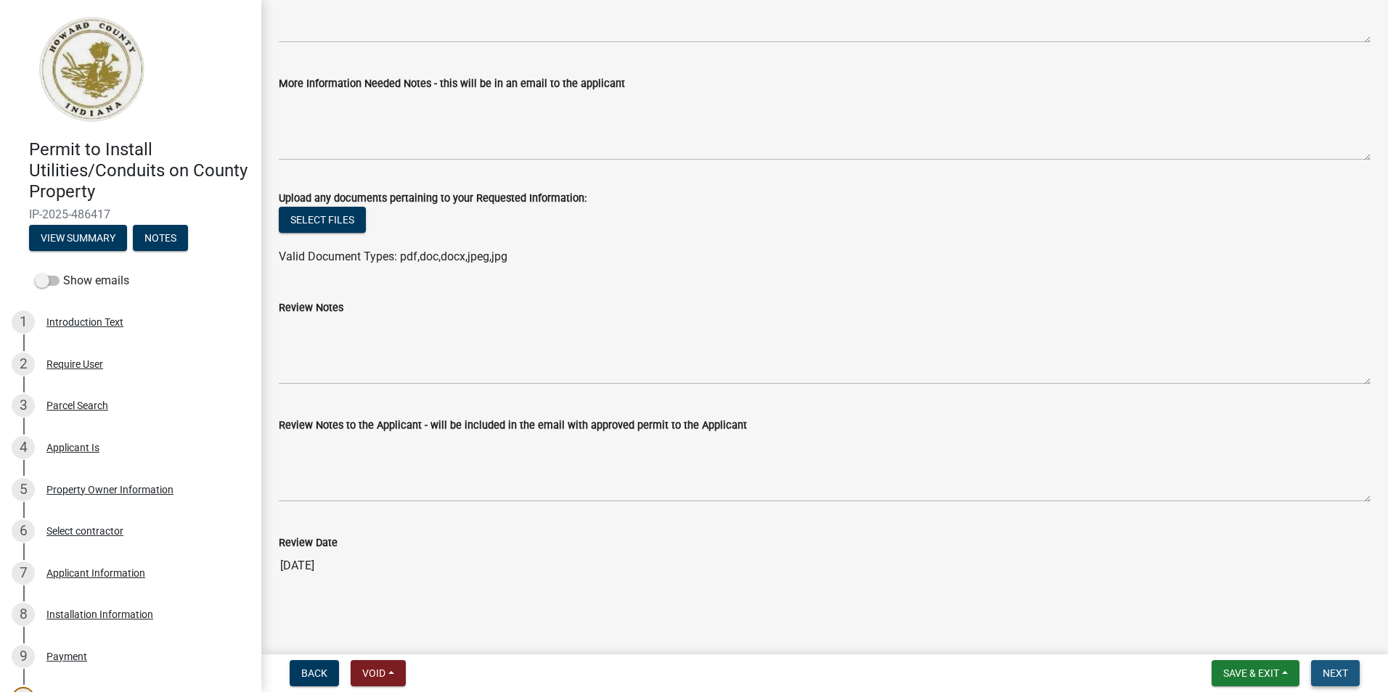
click at [1329, 666] on button "Next" at bounding box center [1335, 674] width 49 height 26
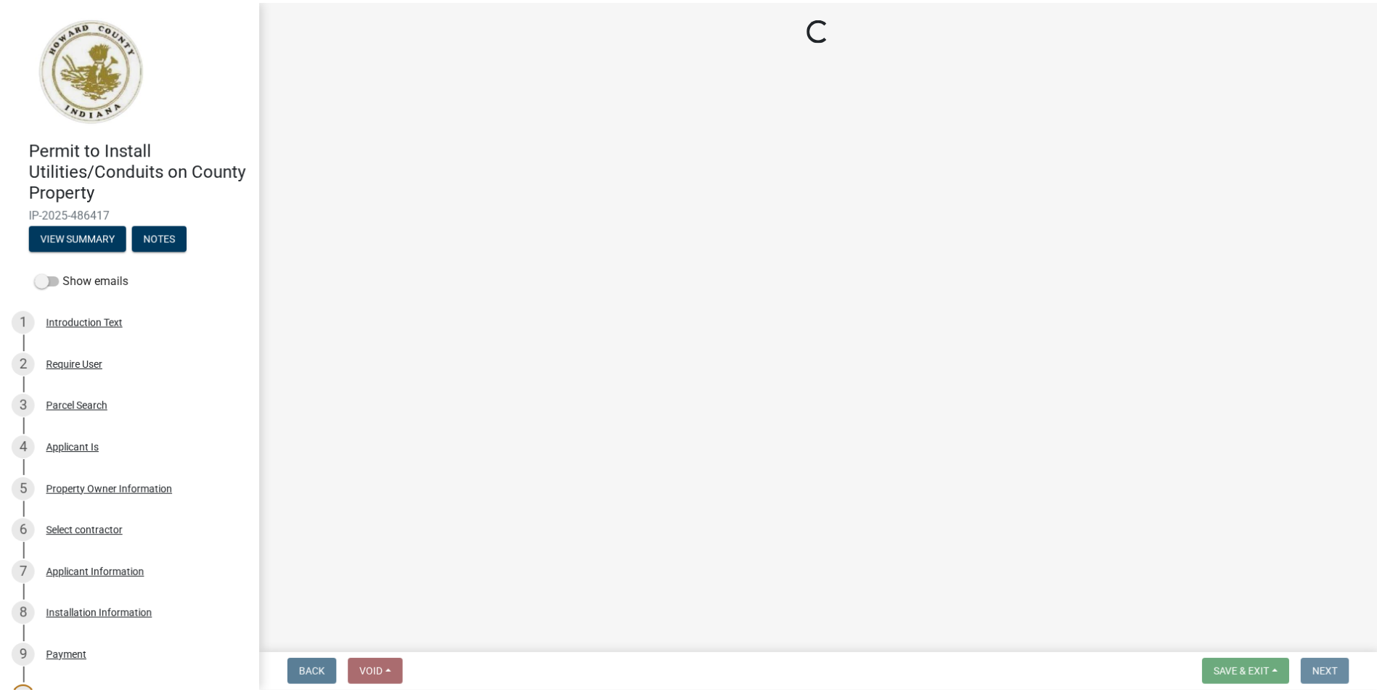
scroll to position [0, 0]
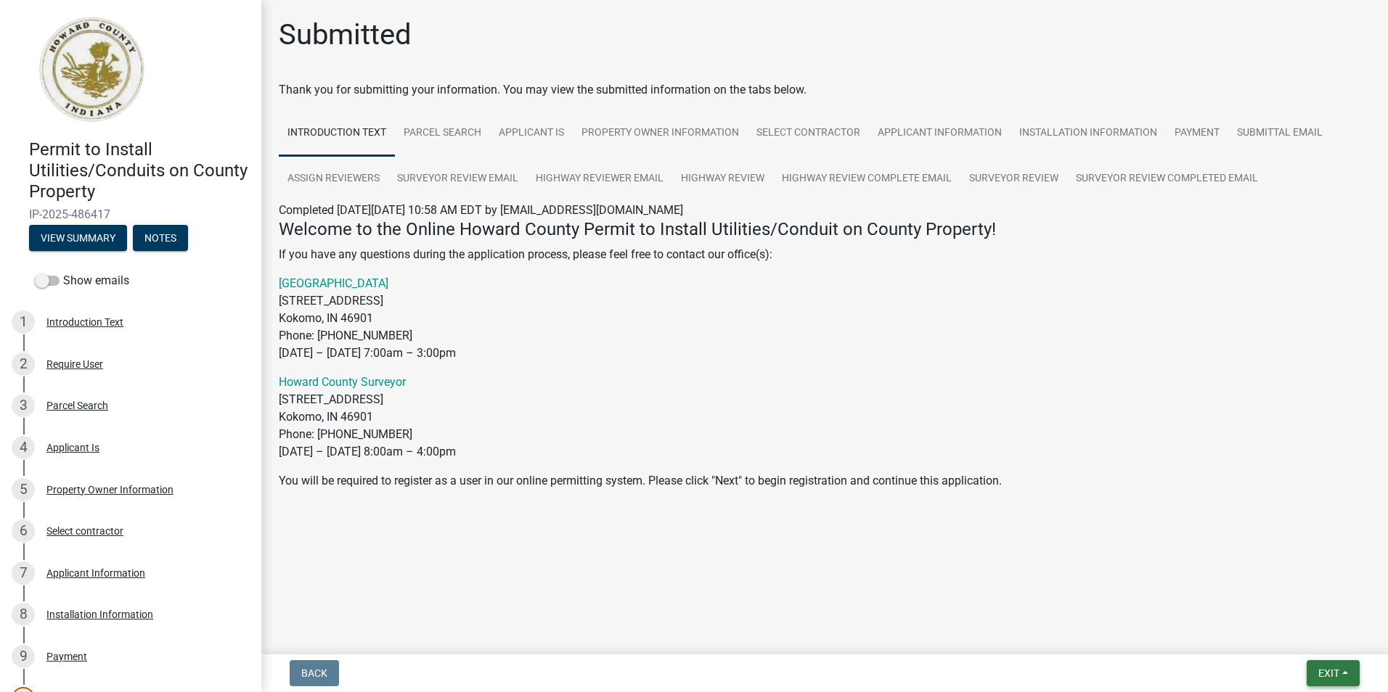
click at [1315, 670] on button "Exit" at bounding box center [1333, 674] width 53 height 26
click at [1275, 641] on button "Save & Exit" at bounding box center [1301, 635] width 116 height 35
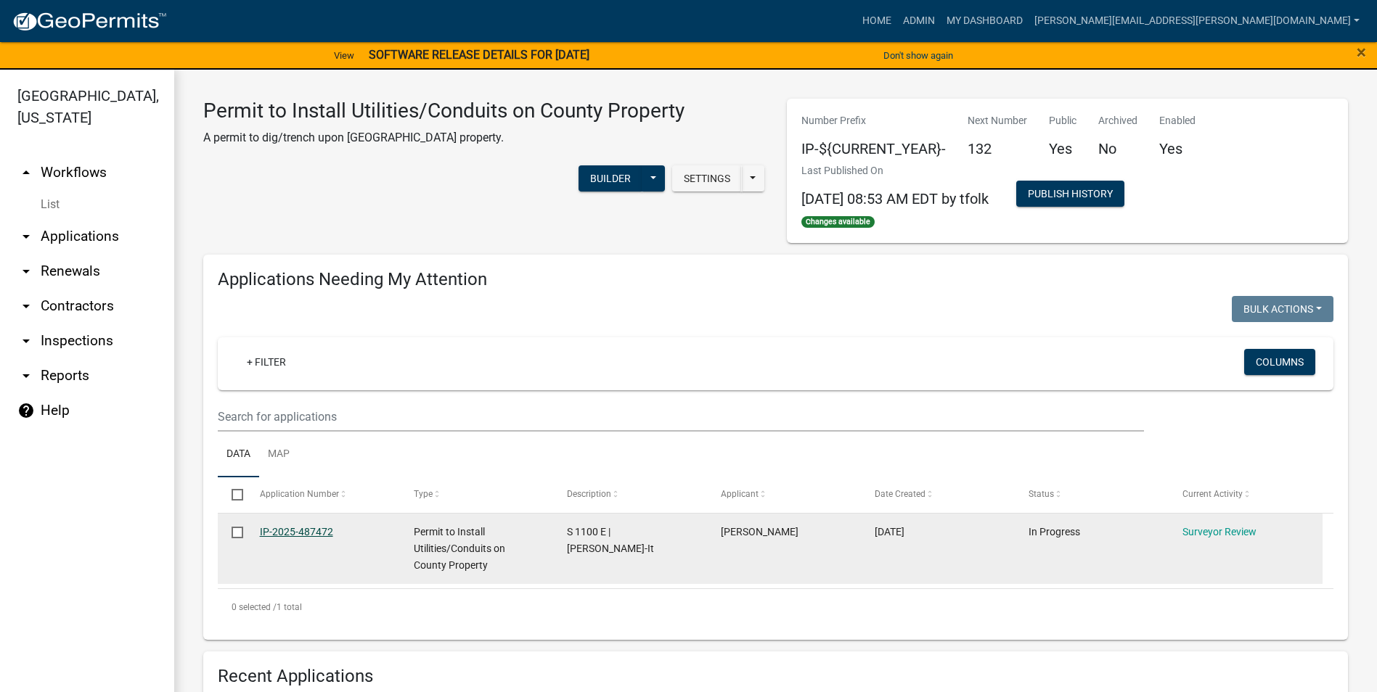
click at [293, 530] on link "IP-2025-487472" at bounding box center [296, 532] width 73 height 12
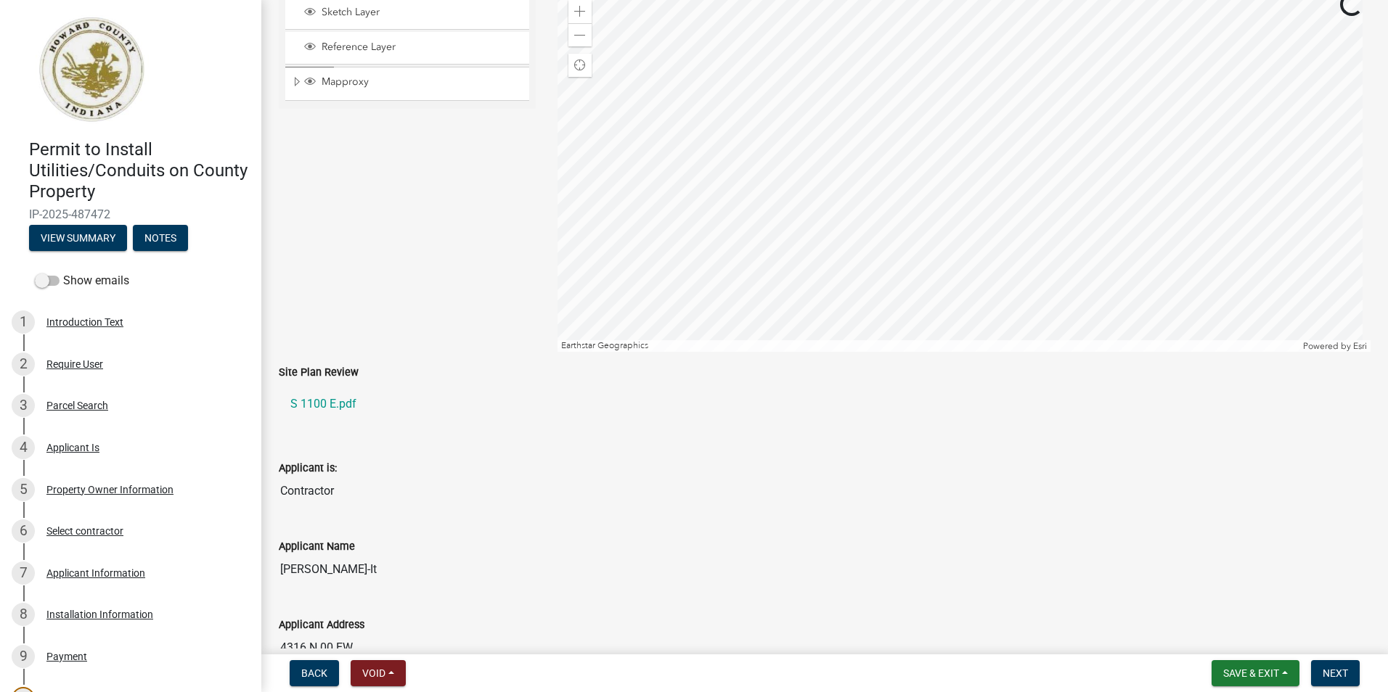
scroll to position [218, 0]
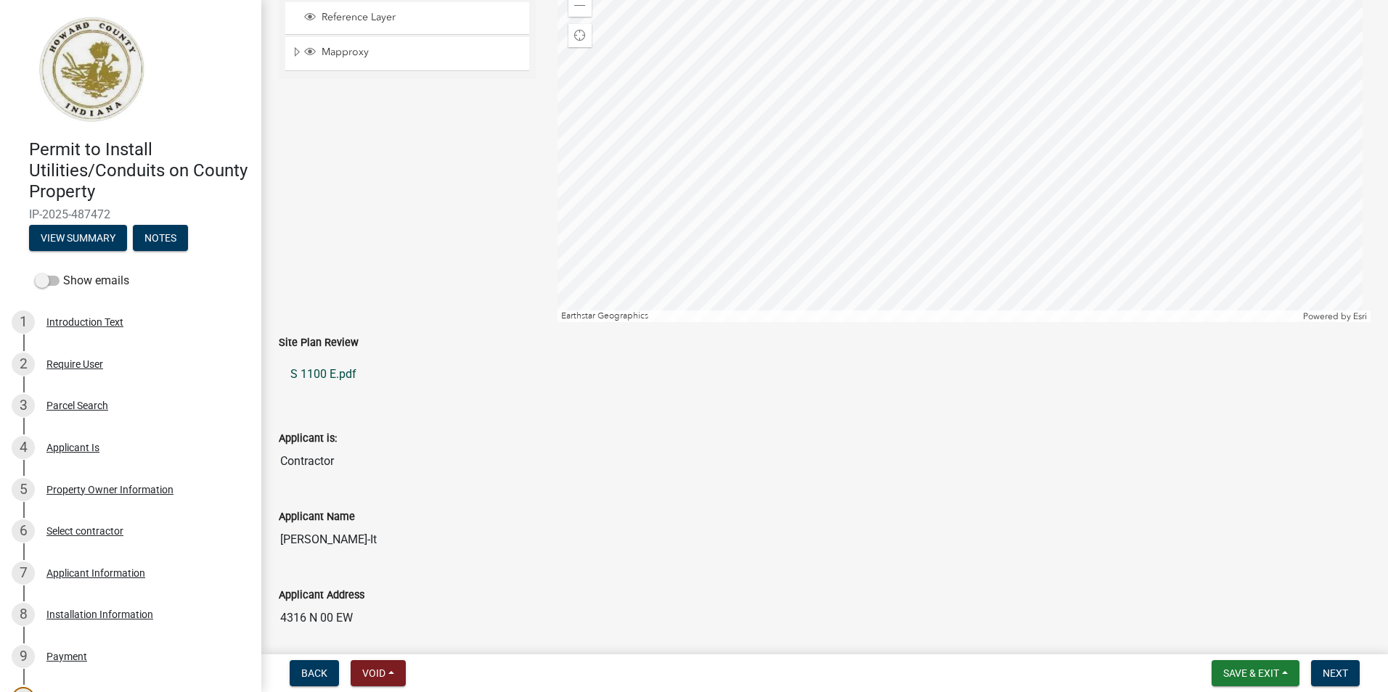
click at [316, 375] on link "S 1100 E.pdf" at bounding box center [825, 374] width 1092 height 35
click at [1236, 680] on button "Save & Exit" at bounding box center [1255, 674] width 88 height 26
click at [1221, 637] on button "Save & Exit" at bounding box center [1241, 635] width 116 height 35
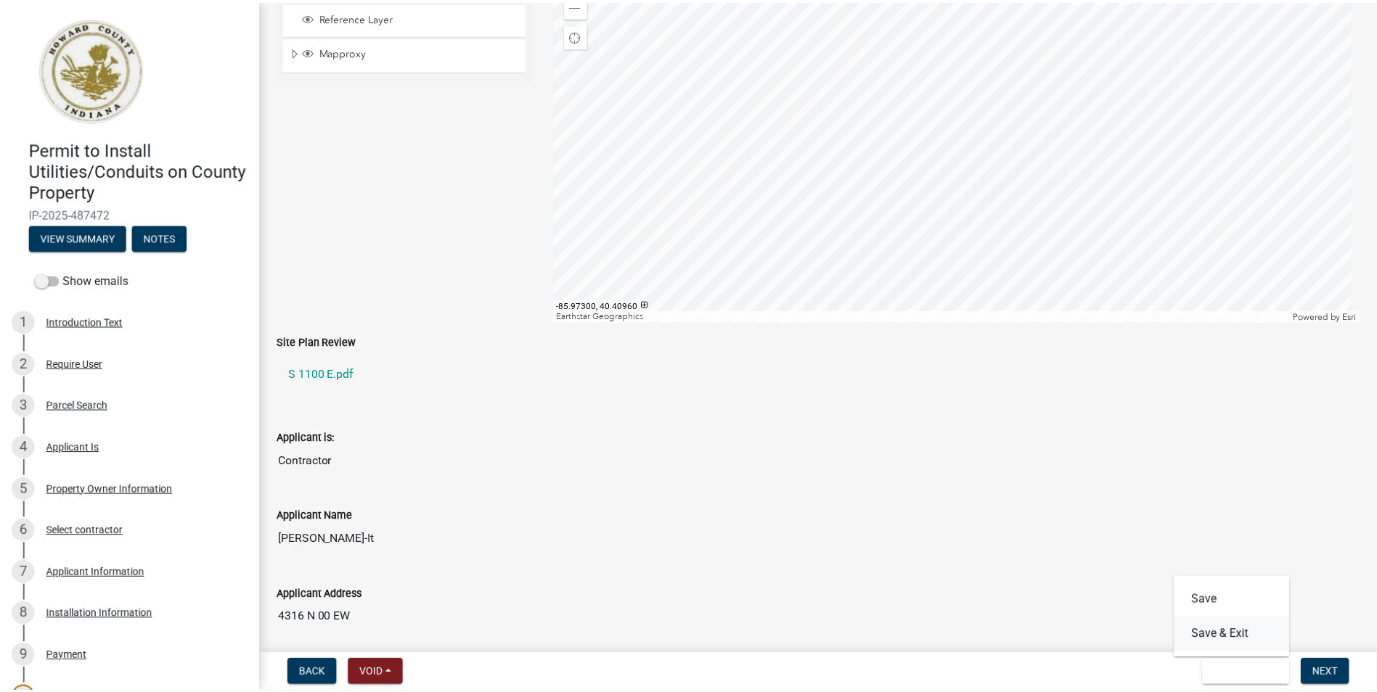
scroll to position [0, 0]
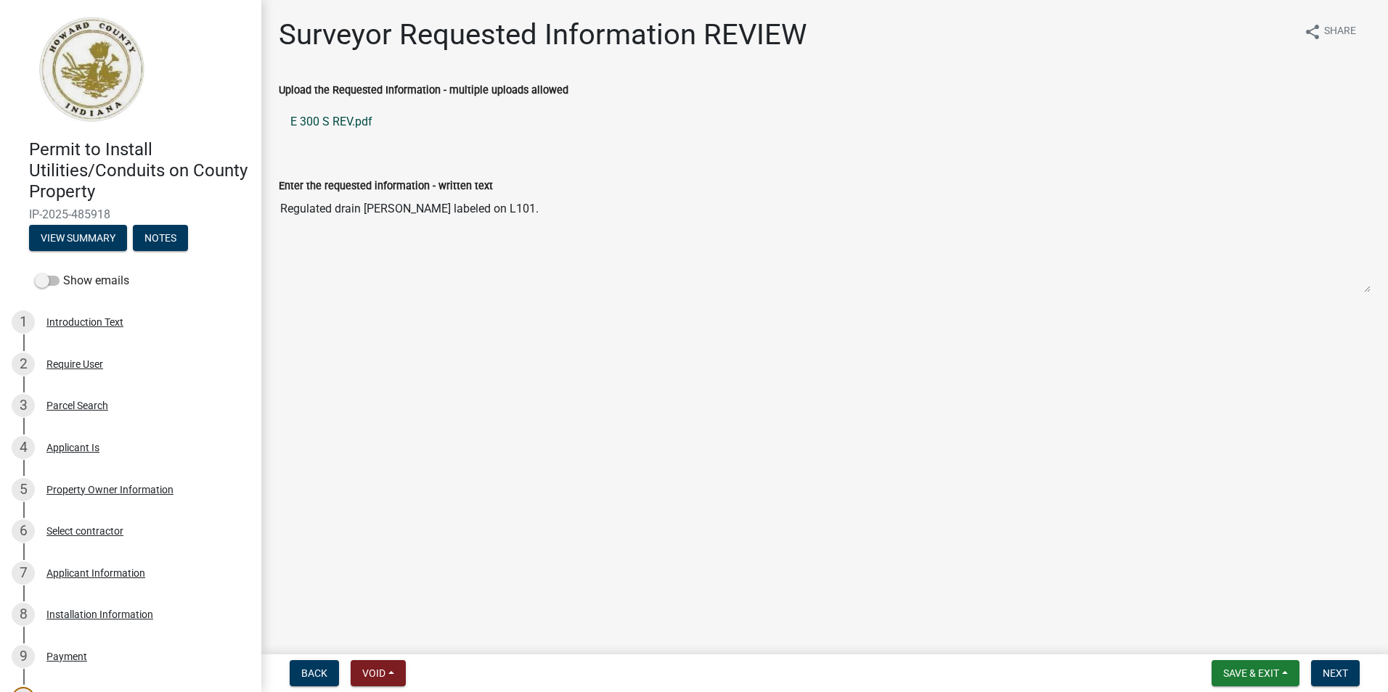
click at [351, 126] on link "E 300 S REV.pdf" at bounding box center [825, 122] width 1092 height 35
click at [1243, 674] on span "Save & Exit" at bounding box center [1251, 674] width 56 height 12
click at [1219, 637] on button "Save & Exit" at bounding box center [1241, 635] width 116 height 35
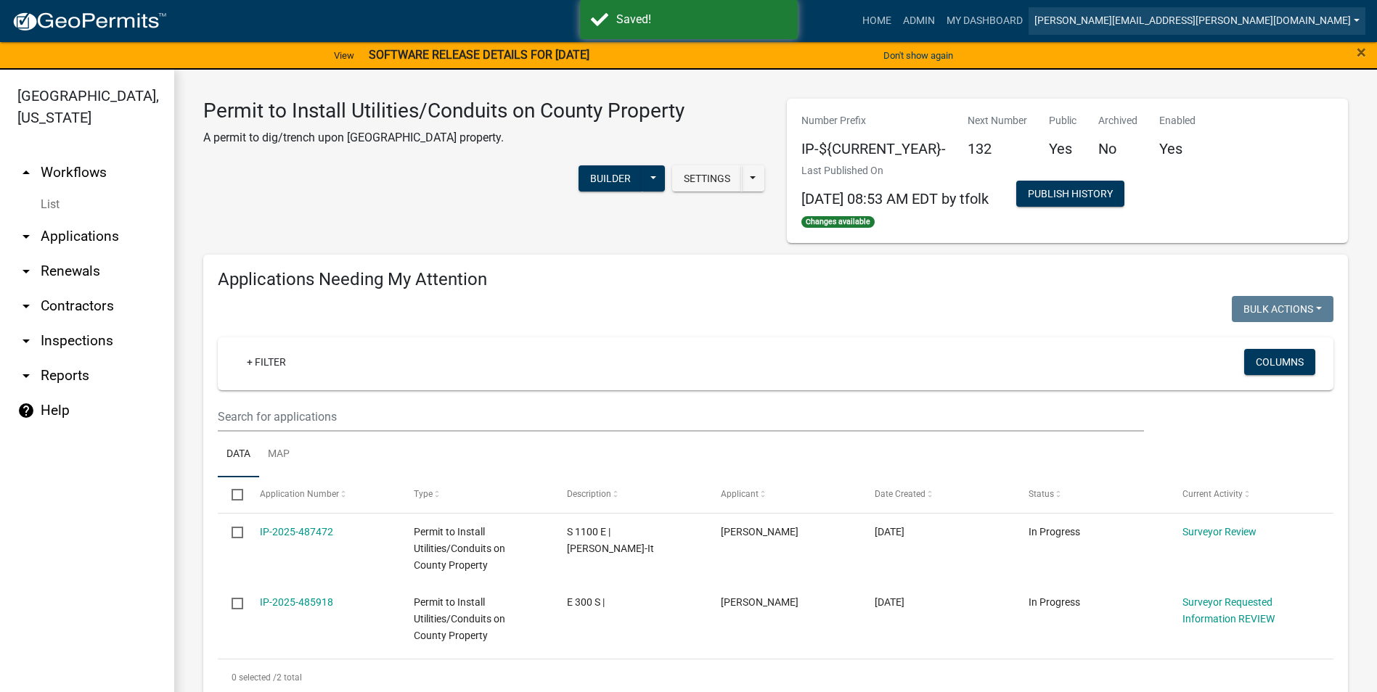
click at [1230, 24] on link "[PERSON_NAME][EMAIL_ADDRESS][PERSON_NAME][DOMAIN_NAME]" at bounding box center [1197, 21] width 337 height 28
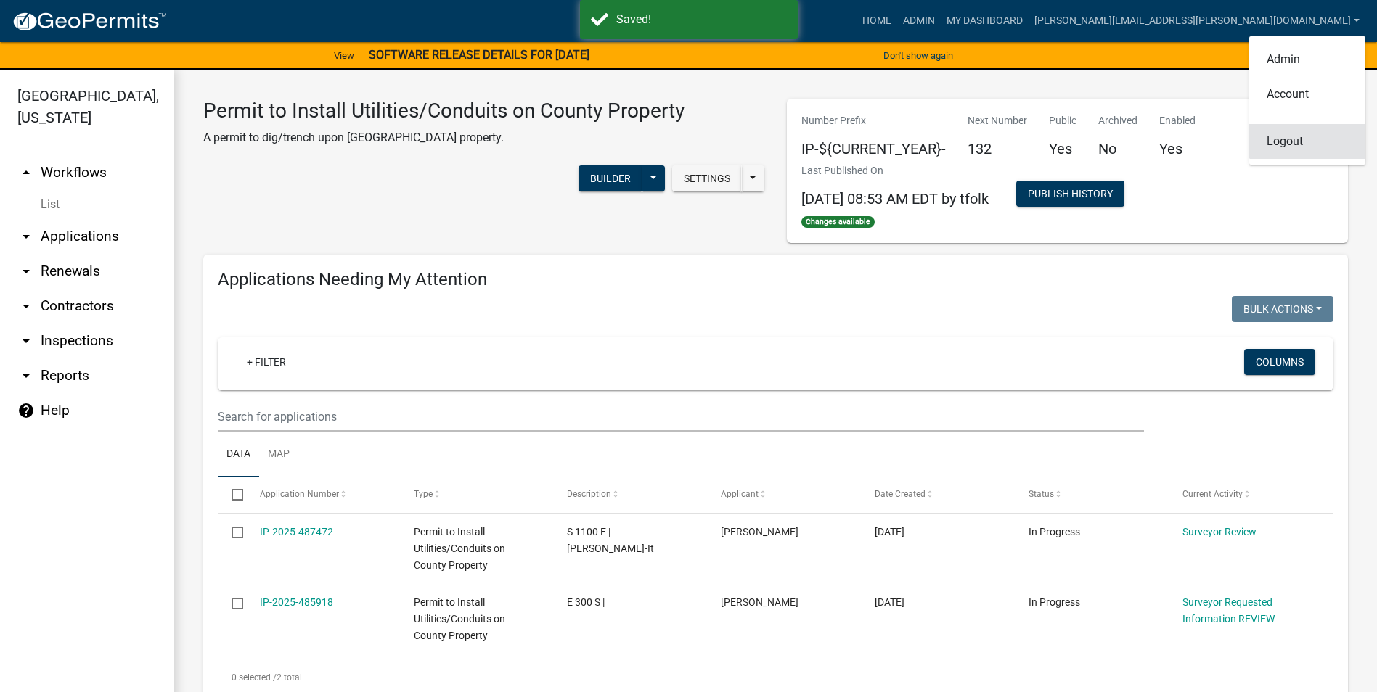
click at [1285, 146] on link "Logout" at bounding box center [1307, 141] width 116 height 35
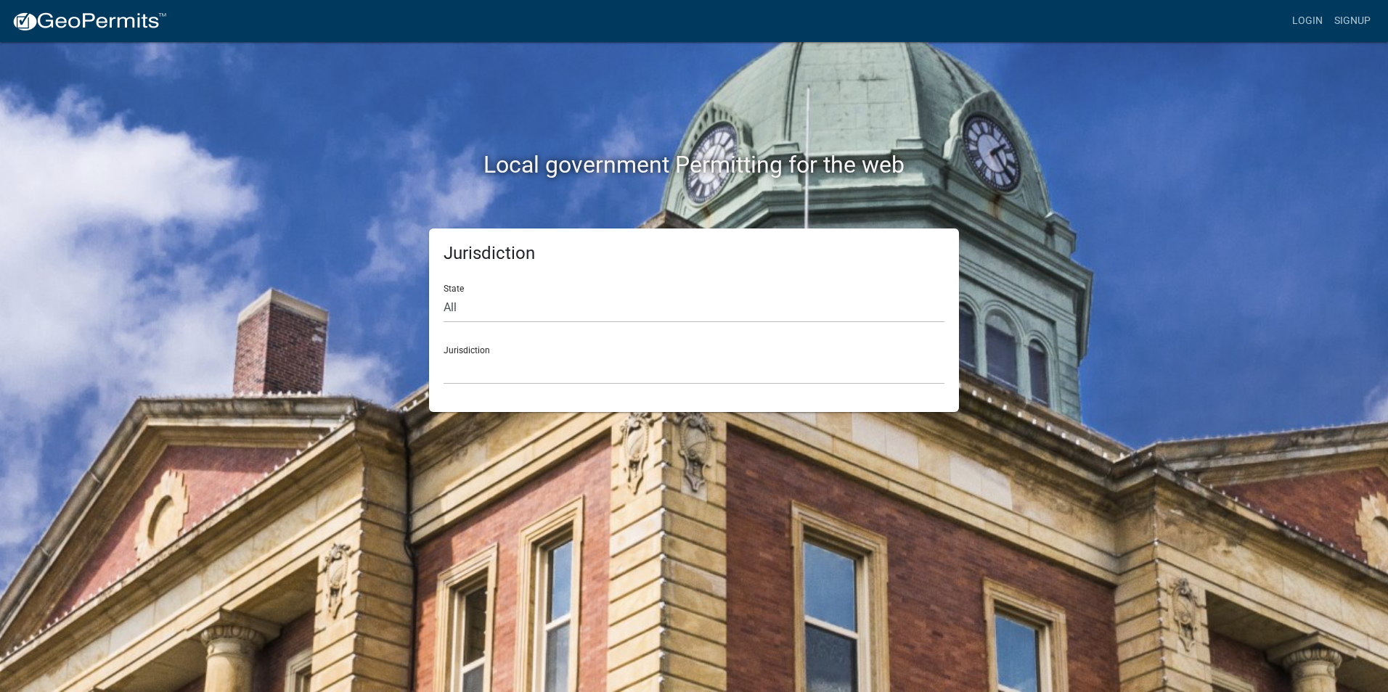
drag, startPoint x: 753, startPoint y: 187, endPoint x: 751, endPoint y: 176, distance: 11.0
click at [753, 186] on div "Local government Permitting for the web" at bounding box center [693, 135] width 827 height 186
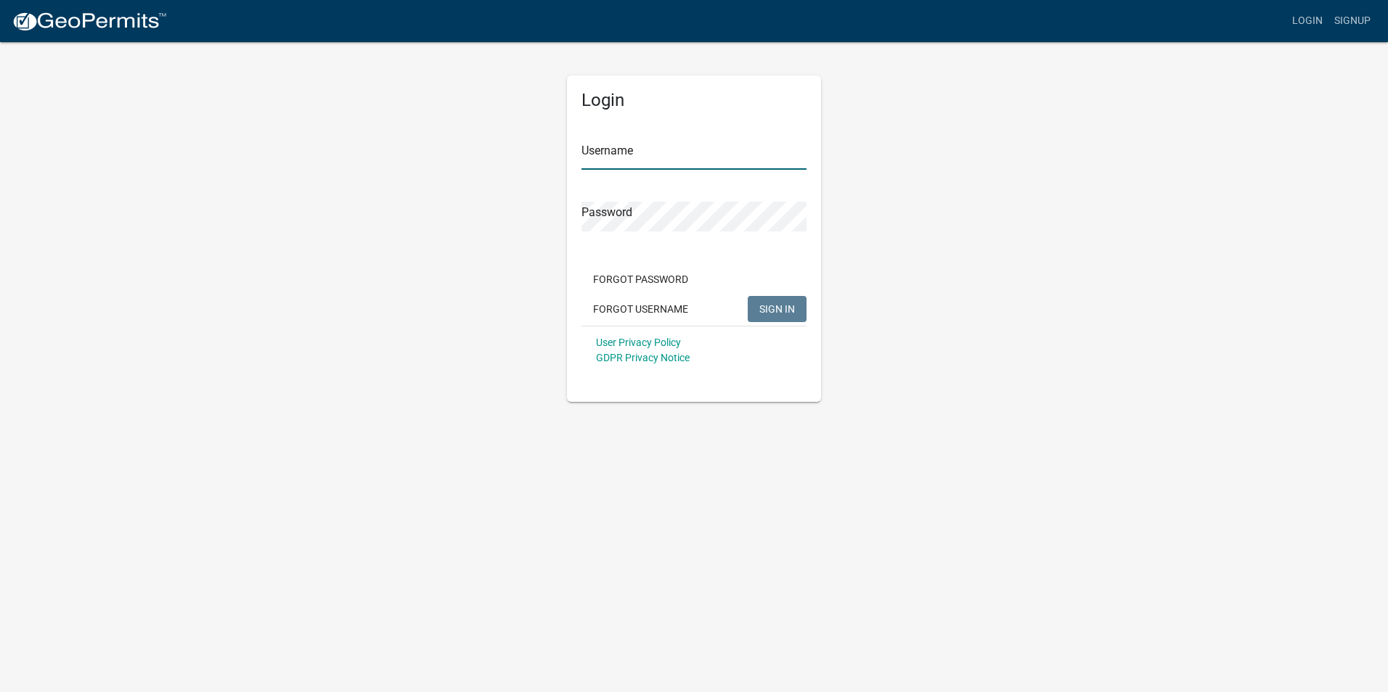
type input "[PERSON_NAME][EMAIL_ADDRESS][PERSON_NAME][DOMAIN_NAME]"
click at [775, 308] on span "SIGN IN" at bounding box center [777, 309] width 36 height 12
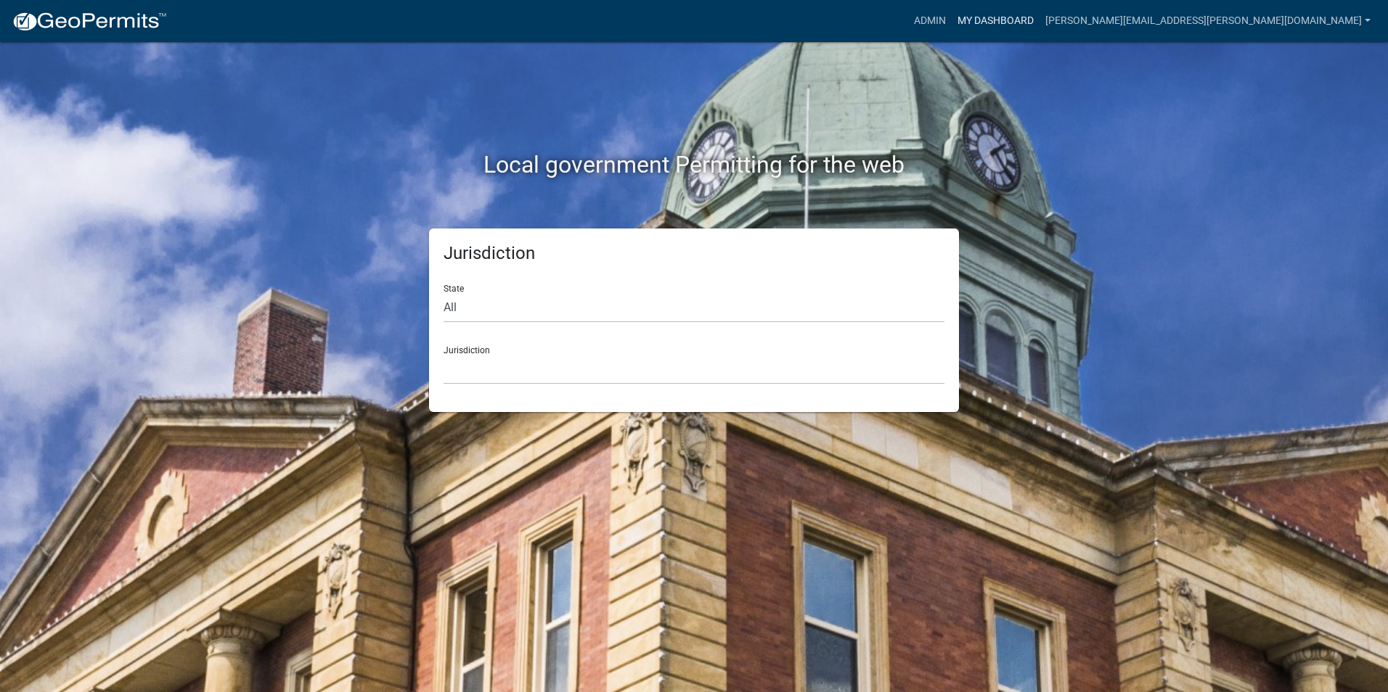
click at [1039, 15] on link "My Dashboard" at bounding box center [996, 21] width 88 height 28
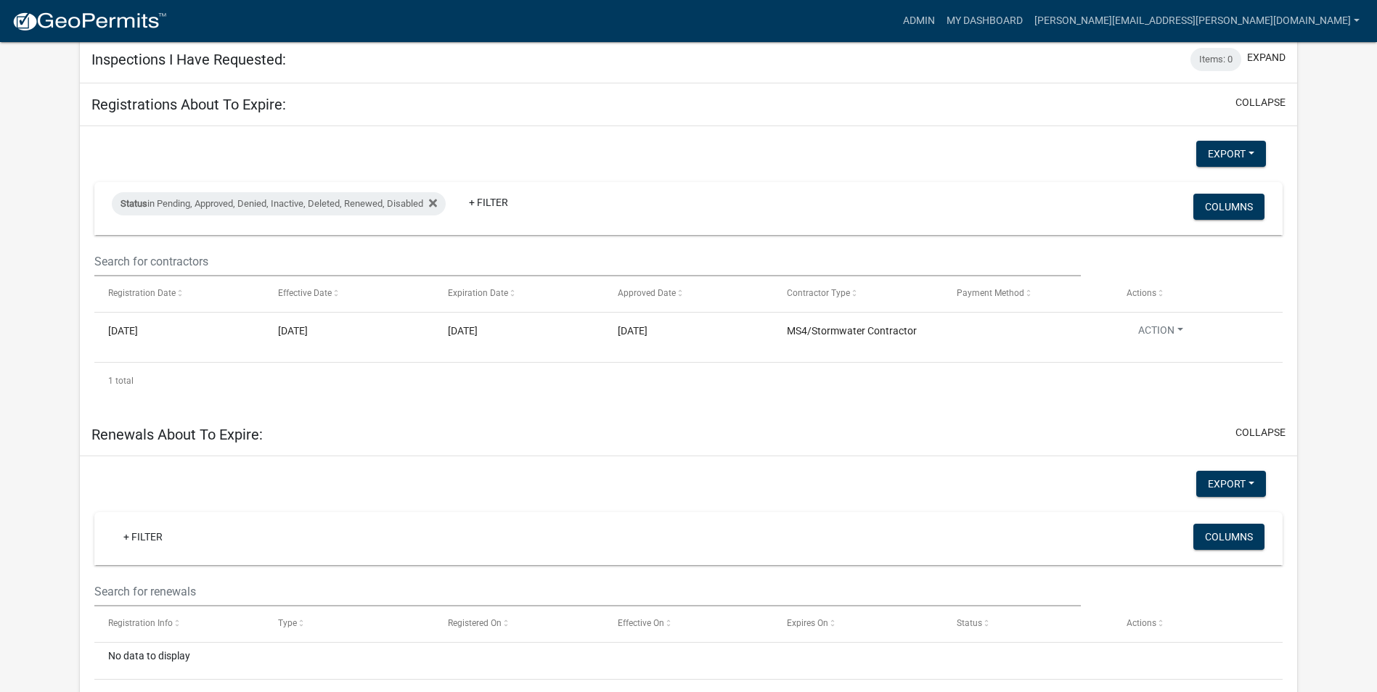
scroll to position [798, 0]
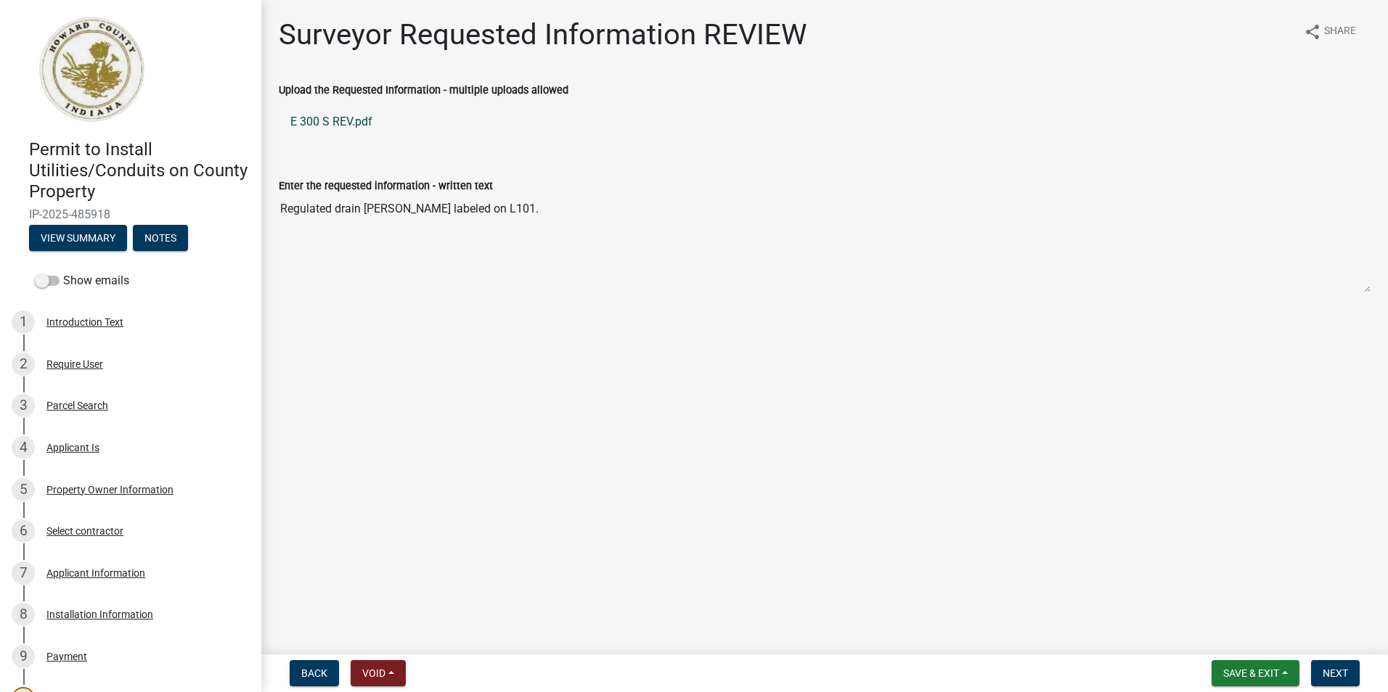
click at [349, 121] on link "E 300 S REV.pdf" at bounding box center [825, 122] width 1092 height 35
click at [1329, 673] on span "Next" at bounding box center [1334, 674] width 25 height 12
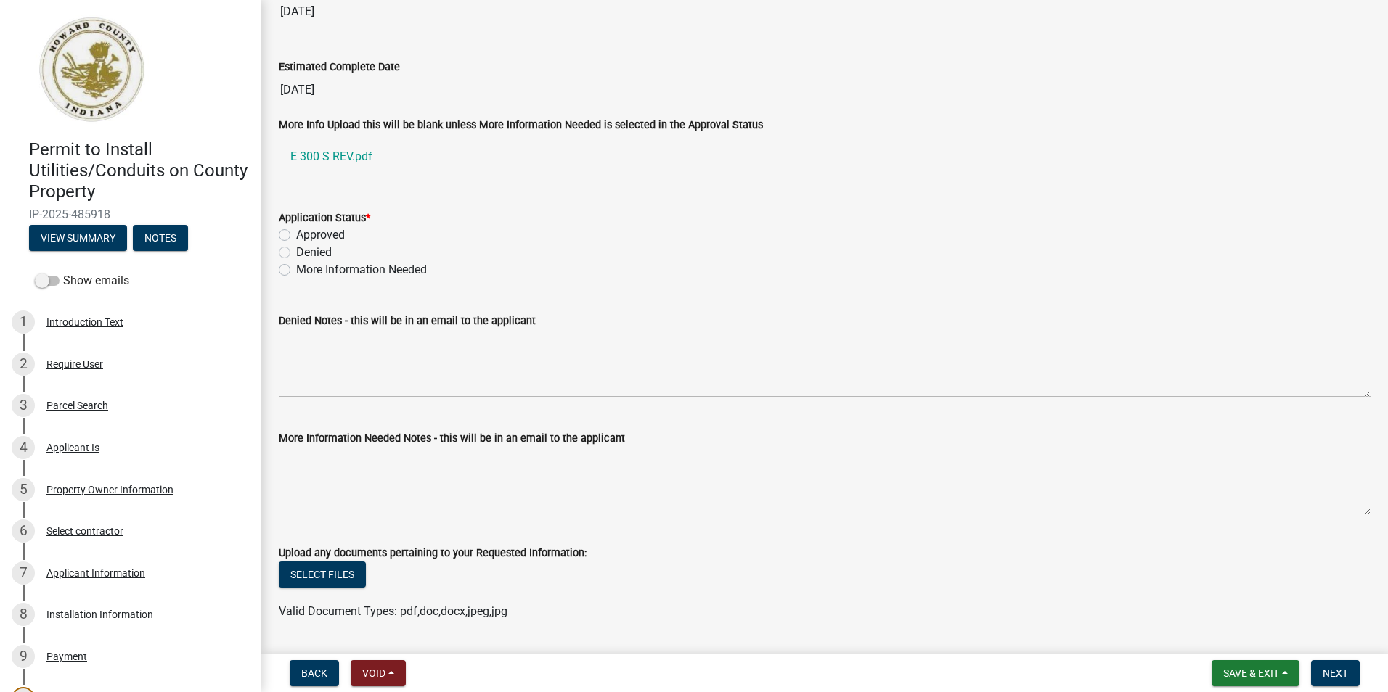
scroll to position [2468, 0]
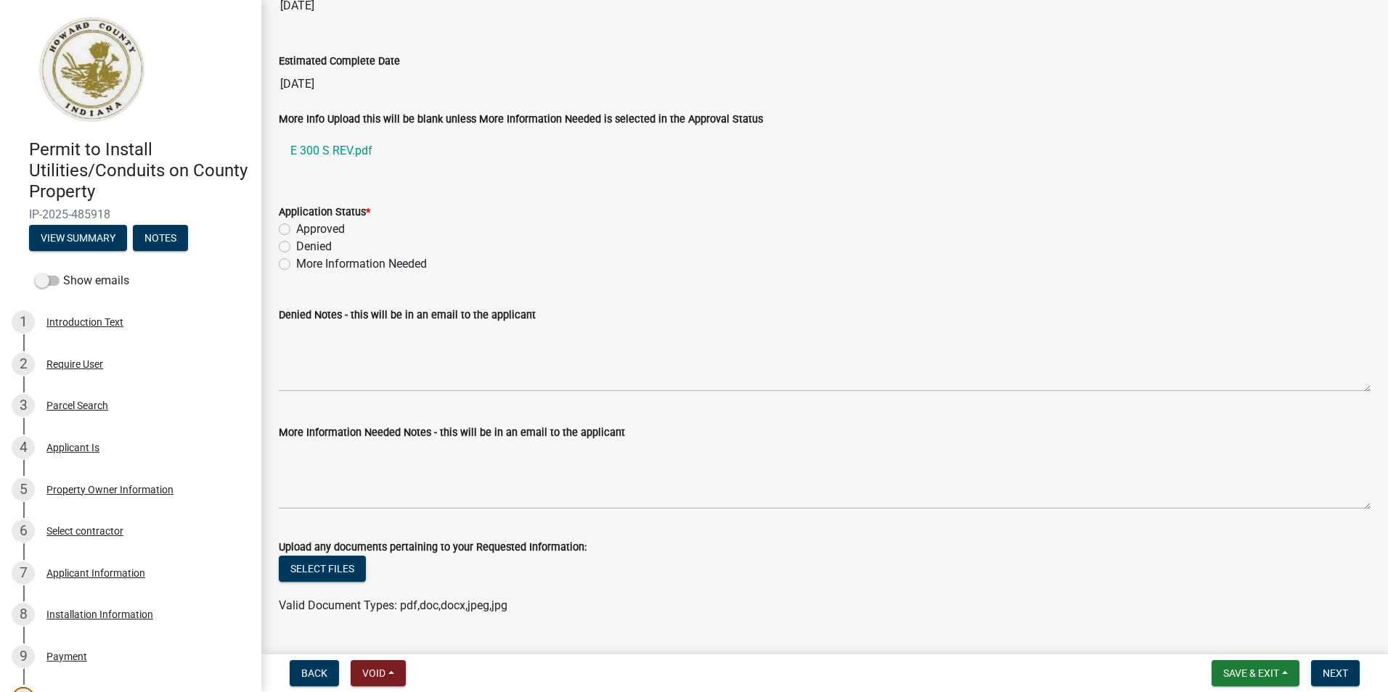
click at [291, 261] on div "More Information Needed" at bounding box center [825, 263] width 1092 height 17
click at [291, 266] on div "More Information Needed" at bounding box center [825, 263] width 1092 height 17
click at [296, 265] on label "More Information Needed" at bounding box center [361, 263] width 131 height 17
click at [296, 265] on input "More Information Needed" at bounding box center [300, 259] width 9 height 9
radio input "true"
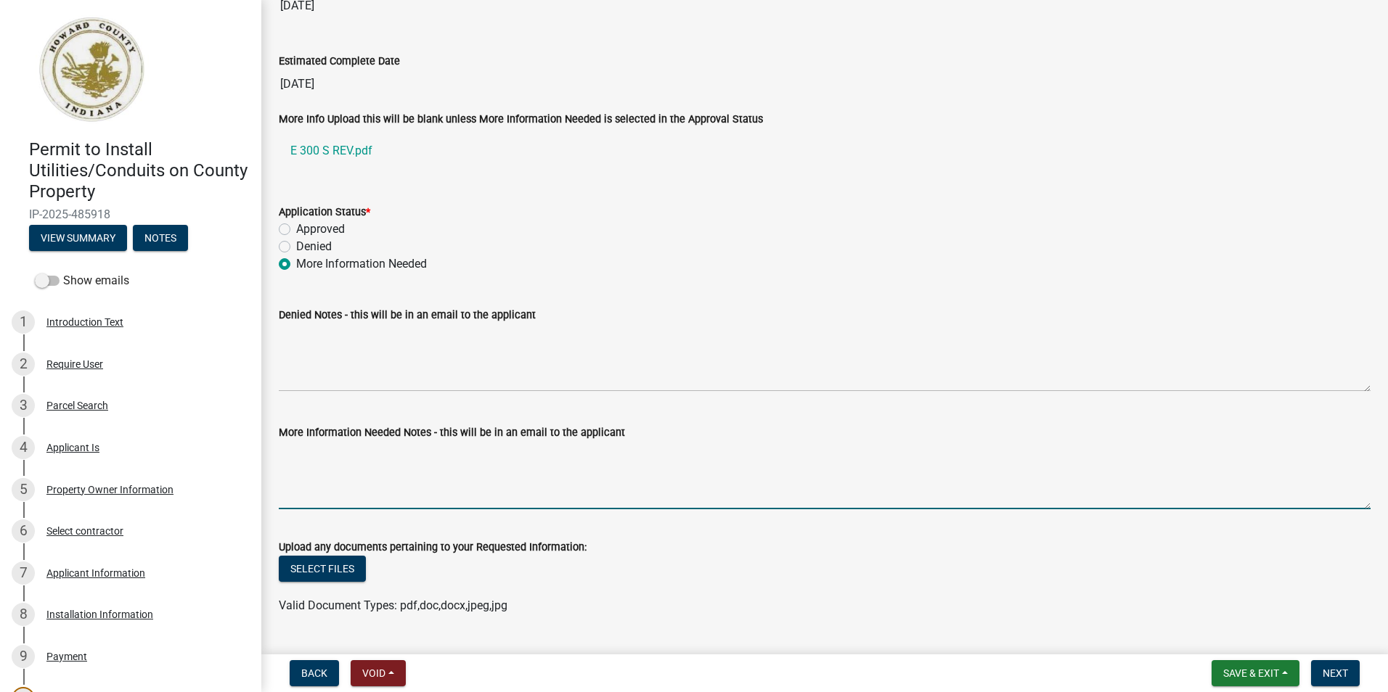
click at [346, 452] on textarea "More Information Needed Notes - this will be in an email to the applicant" at bounding box center [825, 475] width 1092 height 68
type textarea "P"
click at [778, 452] on textarea "[PERSON_NAME] is running parallel to S1100E. Your fiber is crossing this on E30…" at bounding box center [825, 475] width 1092 height 68
click at [851, 457] on textarea "[PERSON_NAME] is running parallel to S1100E. Your fiber is crossing this on E30…" at bounding box center [825, 475] width 1092 height 68
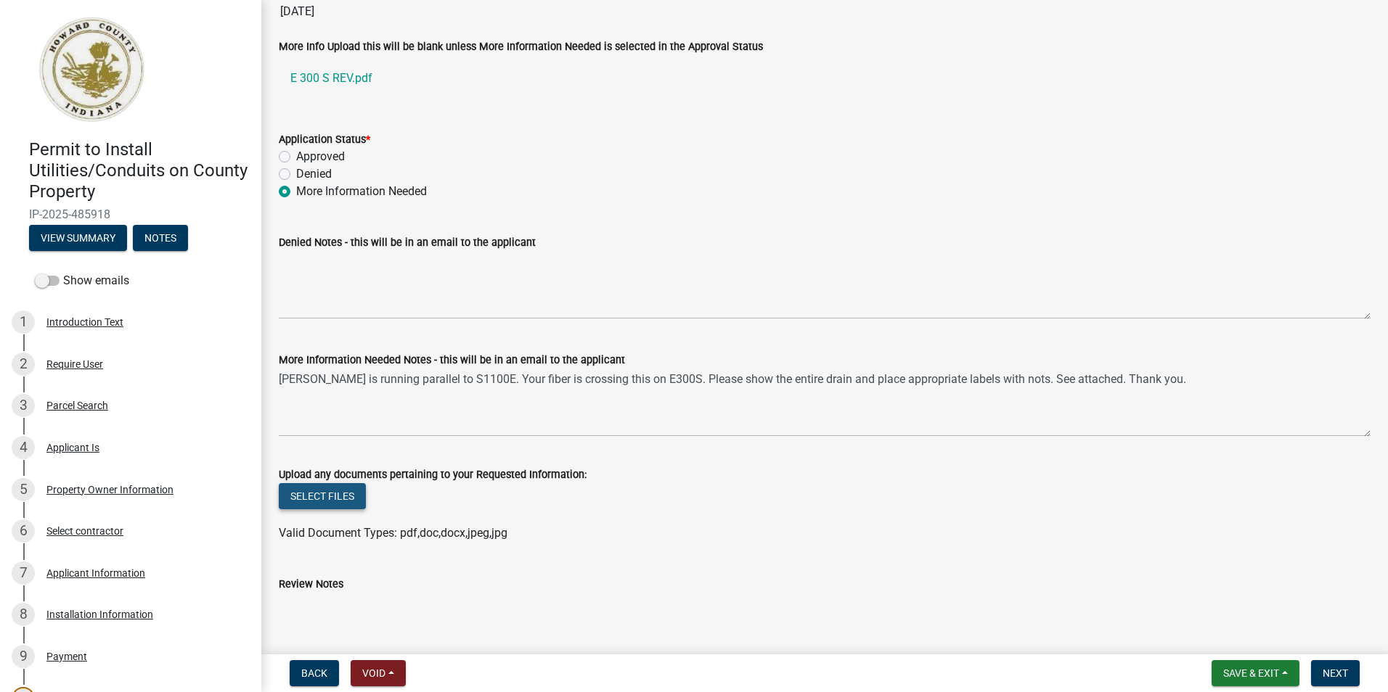
click at [323, 493] on button "Select files" at bounding box center [322, 496] width 87 height 26
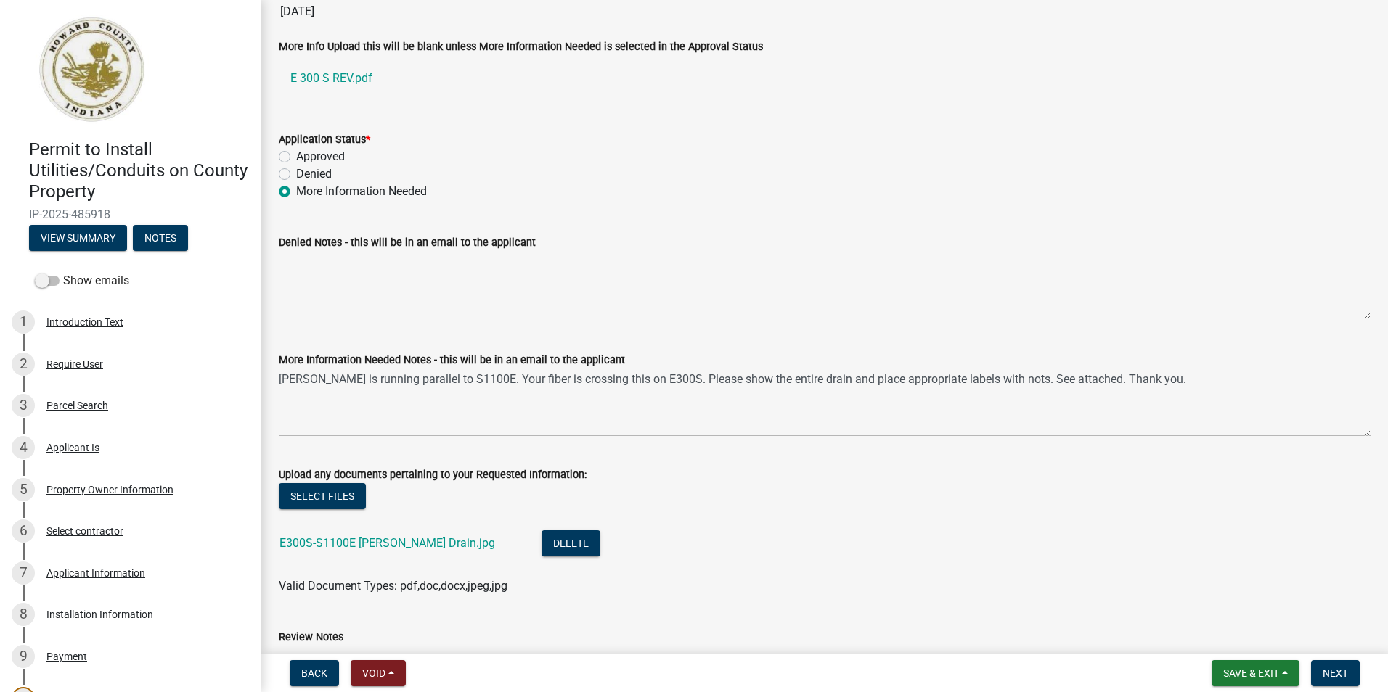
click at [724, 499] on div "Select files" at bounding box center [825, 498] width 1092 height 30
click at [406, 545] on link "E300S-S1100E [PERSON_NAME] Drain.jpg" at bounding box center [387, 543] width 216 height 14
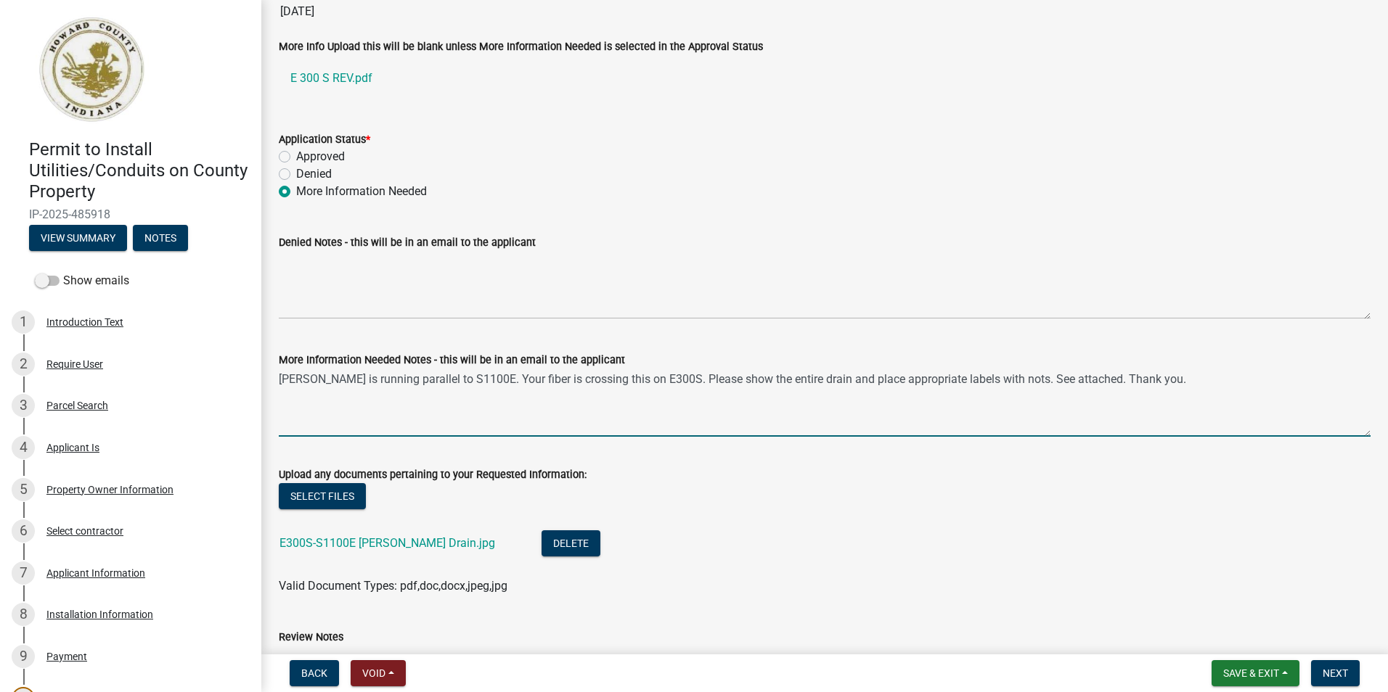
drag, startPoint x: 634, startPoint y: 379, endPoint x: 645, endPoint y: 379, distance: 10.9
click at [645, 379] on textarea "[PERSON_NAME] is running parallel to S1100E. Your fiber is crossing this on E30…" at bounding box center [825, 403] width 1092 height 68
click at [679, 441] on wm-data-entity-input "More Information Needed Notes - this will be in an email to the applicant [PERS…" at bounding box center [825, 390] width 1092 height 118
click at [1022, 375] on textarea "[PERSON_NAME] is running parallel to S1100E. Your fiber is crossing this at E30…" at bounding box center [825, 403] width 1092 height 68
click at [1040, 410] on textarea "[PERSON_NAME] is running parallel to S1100E. Your fiber is crossing this at E30…" at bounding box center [825, 403] width 1092 height 68
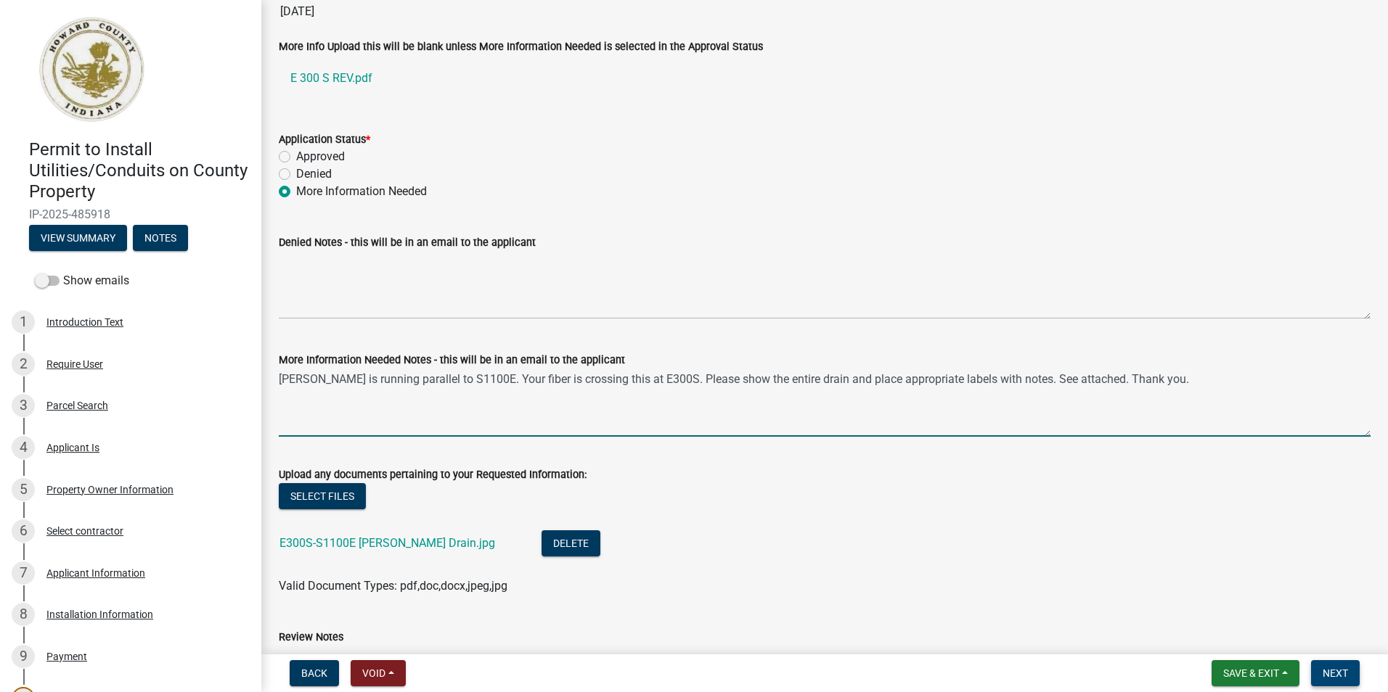
type textarea "[PERSON_NAME] is running parallel to S1100E. Your fiber is crossing this at E30…"
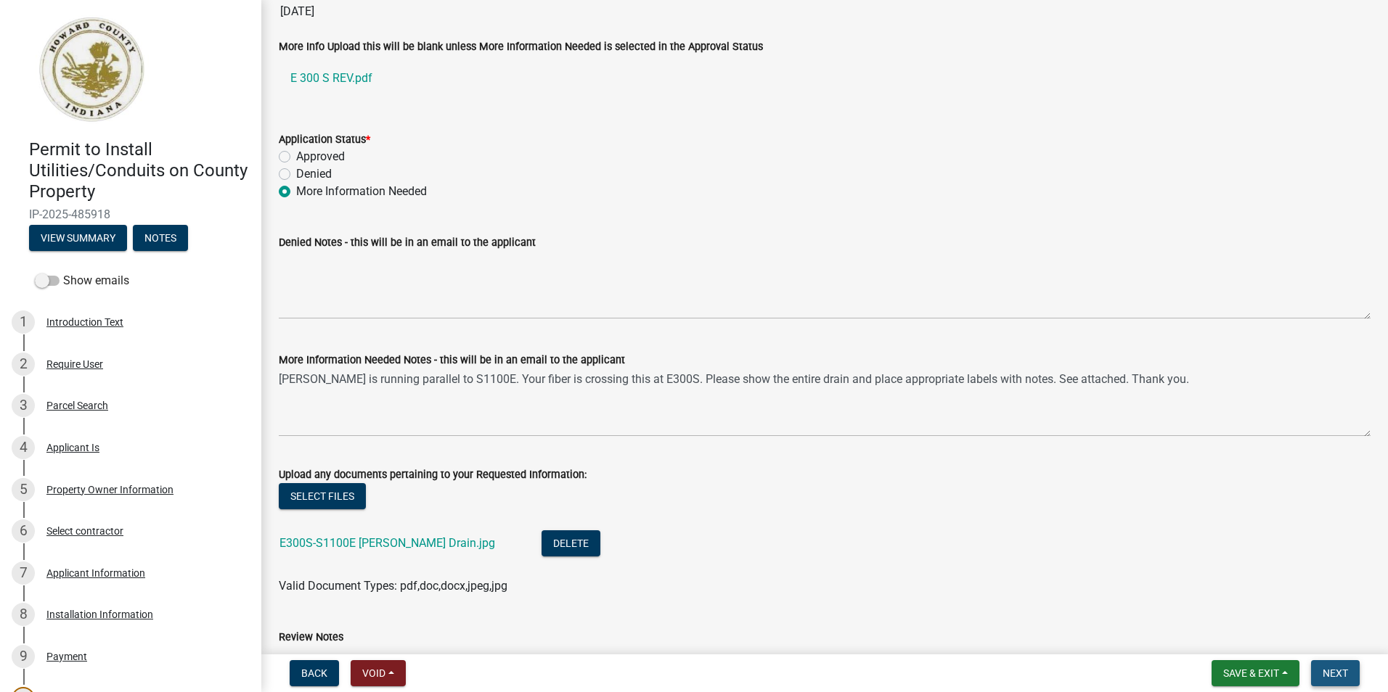
click at [1336, 677] on span "Next" at bounding box center [1334, 674] width 25 height 12
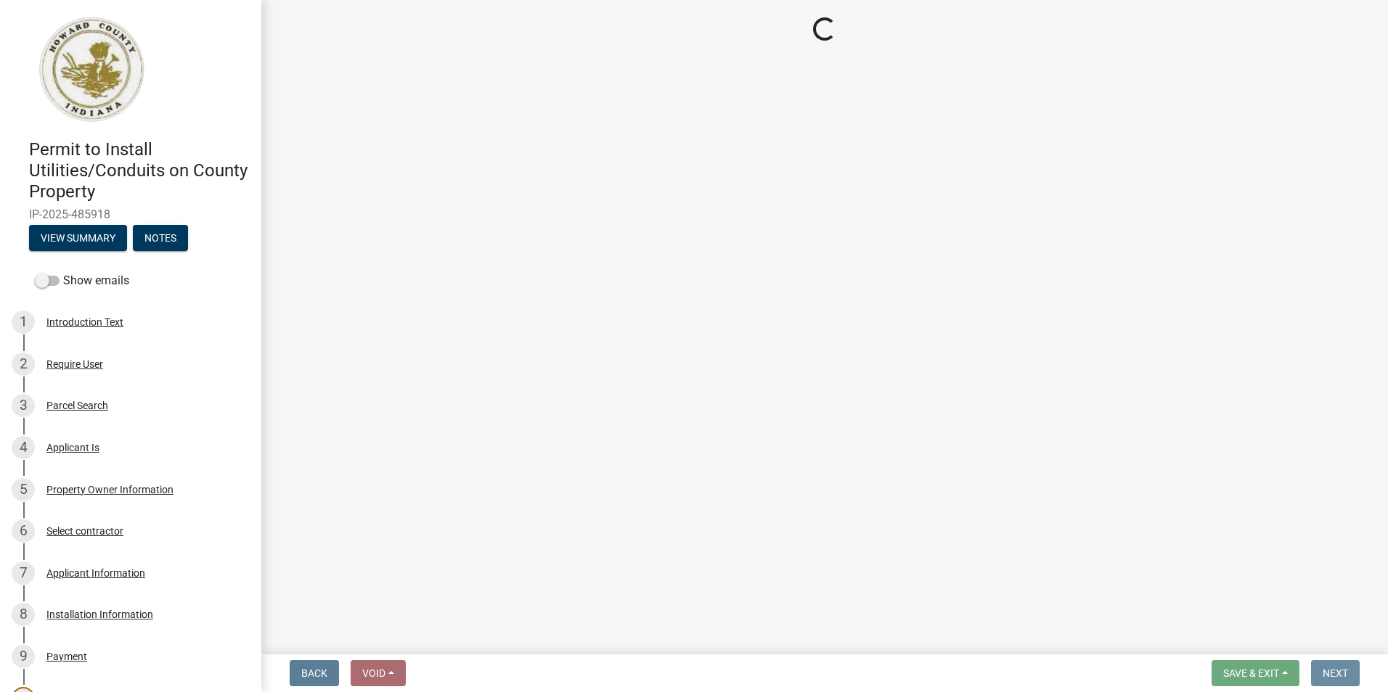
scroll to position [0, 0]
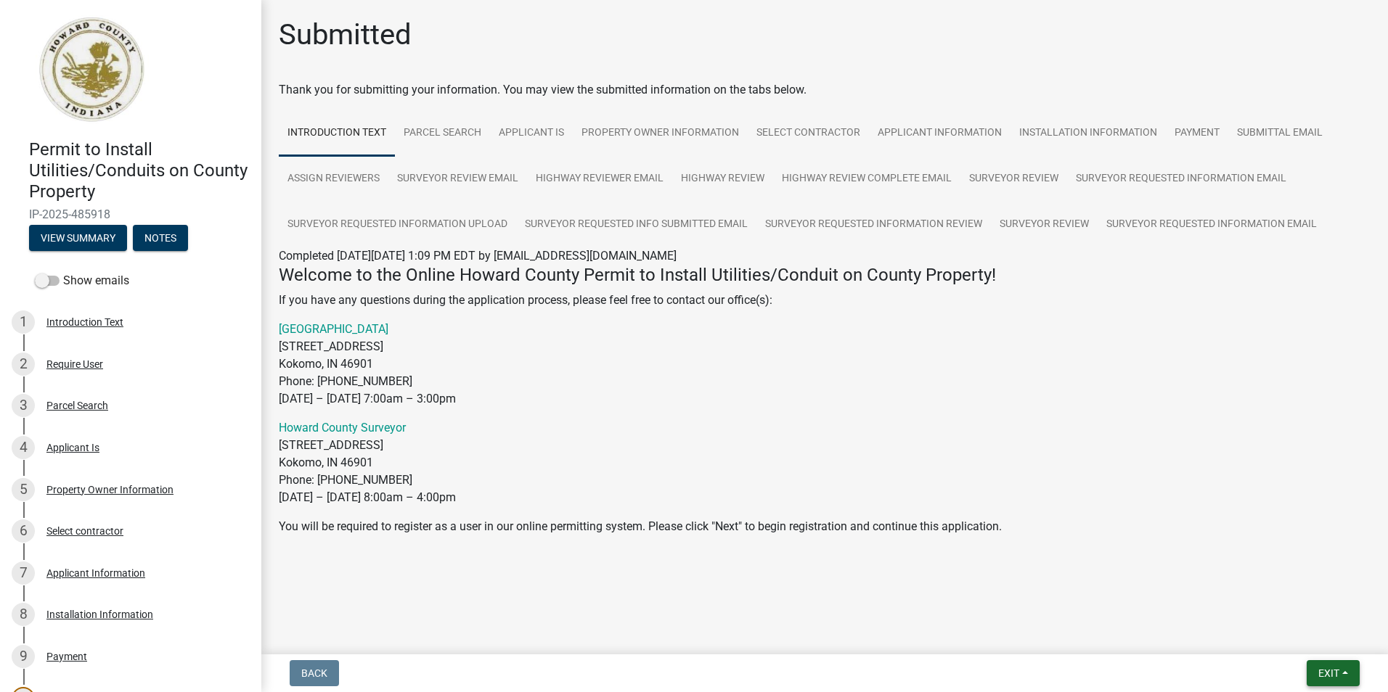
click at [1335, 671] on span "Exit" at bounding box center [1328, 674] width 21 height 12
click at [1280, 631] on button "Save & Exit" at bounding box center [1301, 635] width 116 height 35
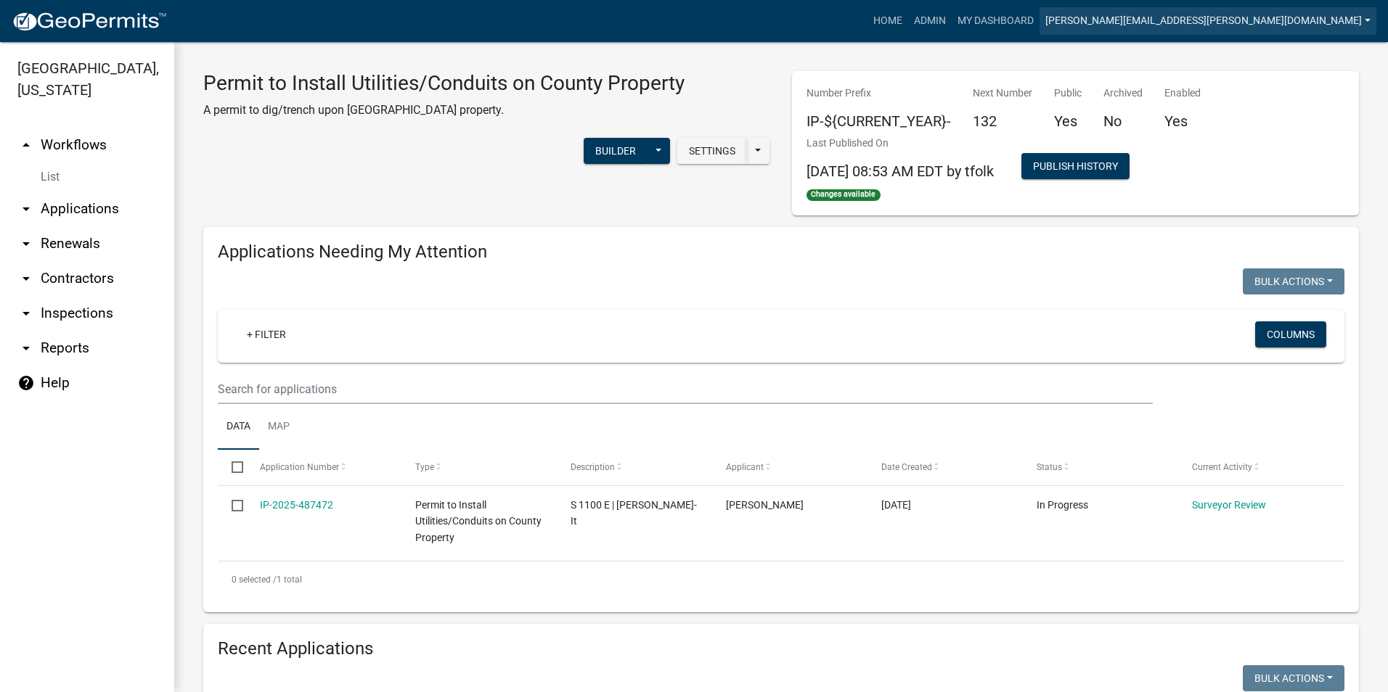
click at [1259, 18] on link "[PERSON_NAME][EMAIL_ADDRESS][PERSON_NAME][DOMAIN_NAME]" at bounding box center [1207, 21] width 337 height 28
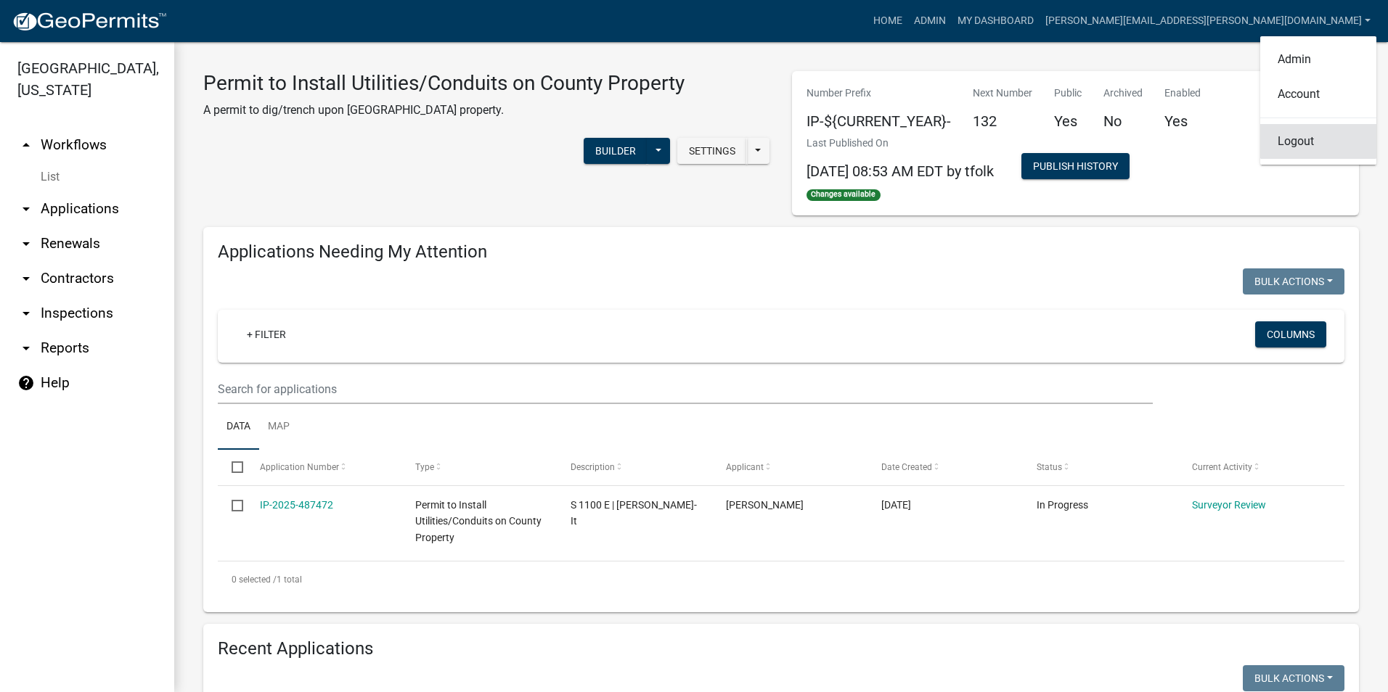
click at [1296, 137] on link "Logout" at bounding box center [1318, 141] width 116 height 35
